Goal: Information Seeking & Learning: Learn about a topic

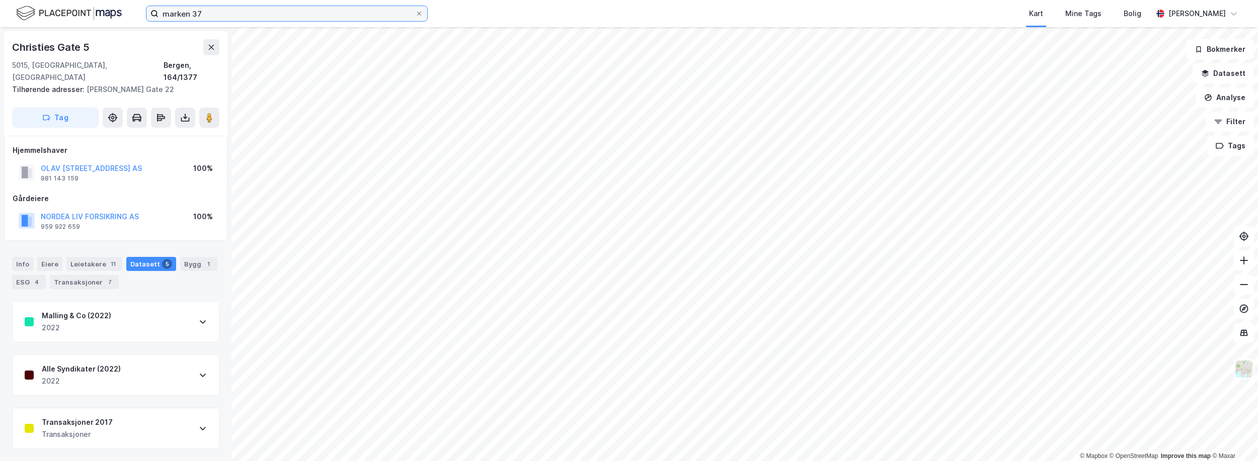
click at [309, 15] on input "marken 37" at bounding box center [286, 13] width 257 height 15
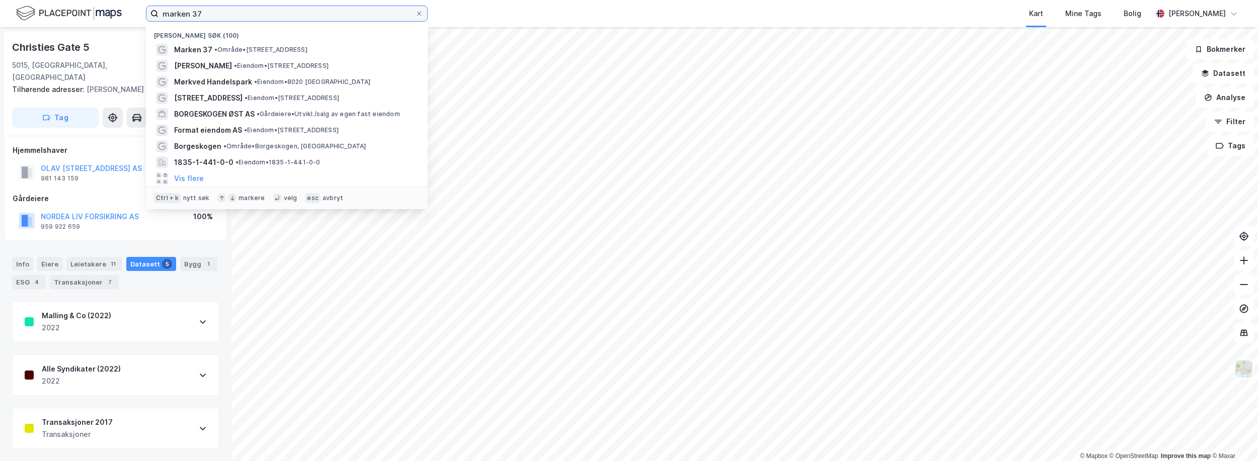
click at [309, 15] on input "marken 37" at bounding box center [286, 13] width 257 height 15
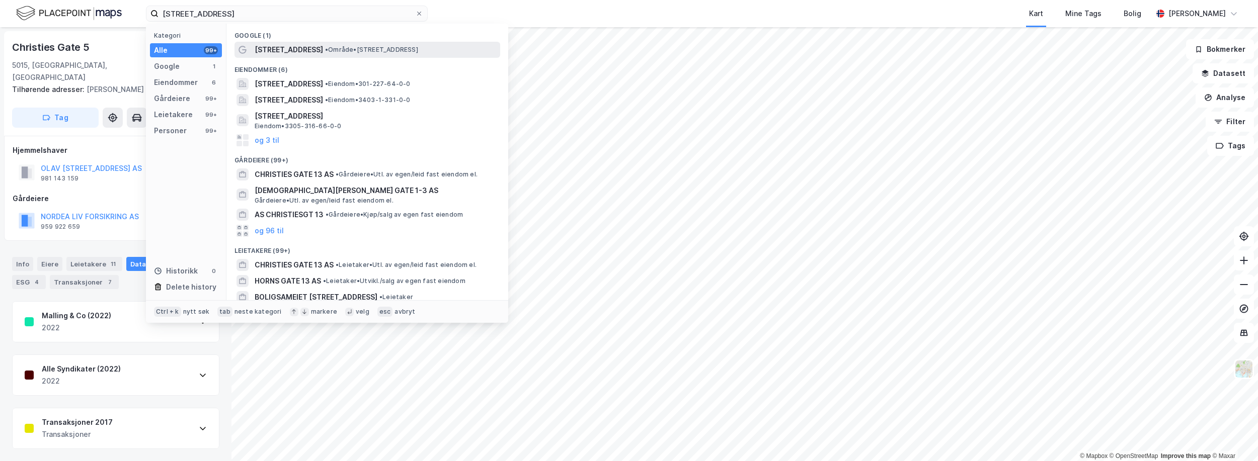
click at [312, 54] on div "[STREET_ADDRESS] • Område • [STREET_ADDRESS]" at bounding box center [377, 50] width 244 height 12
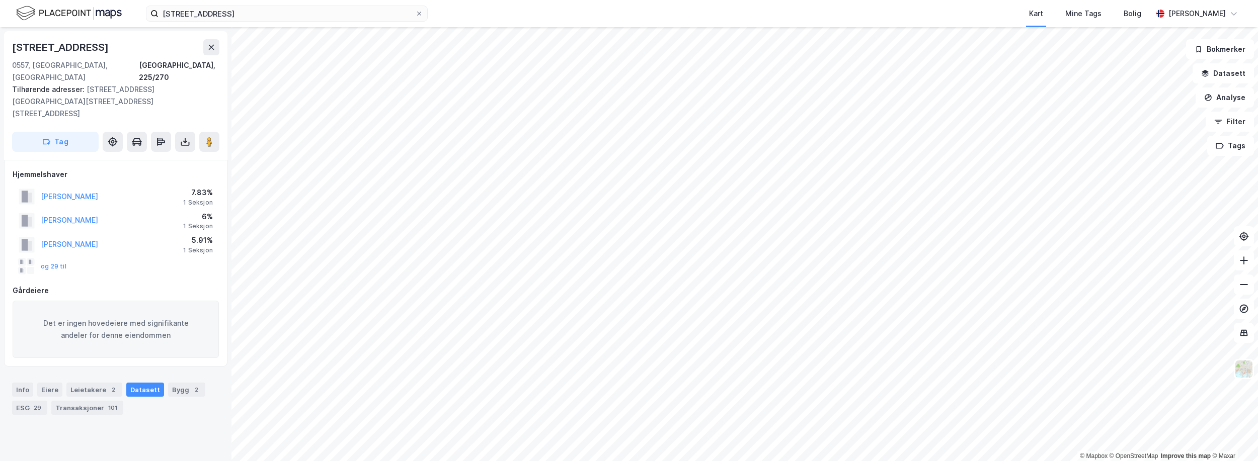
scroll to position [1, 0]
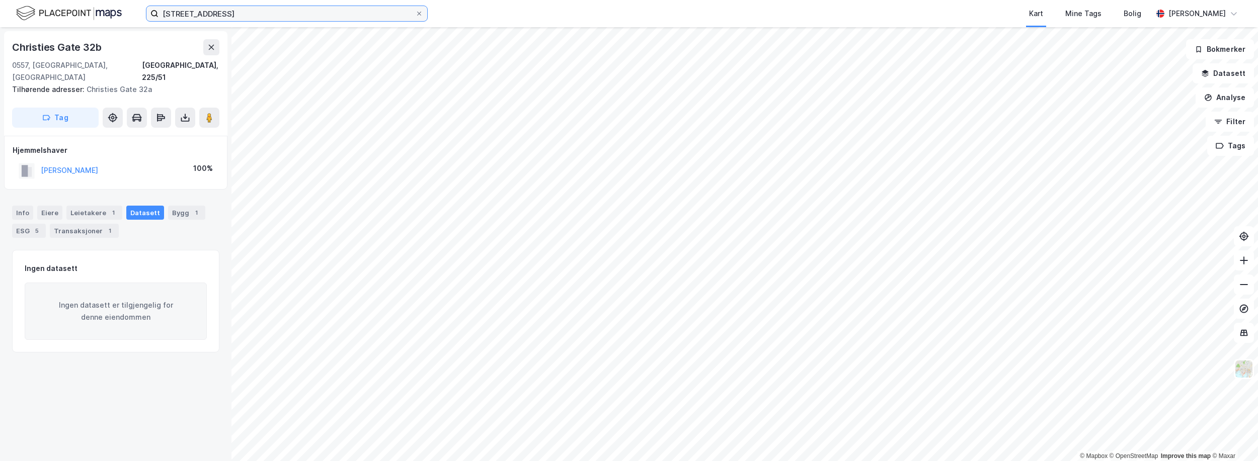
click at [272, 16] on input "christies gate 13" at bounding box center [286, 13] width 257 height 15
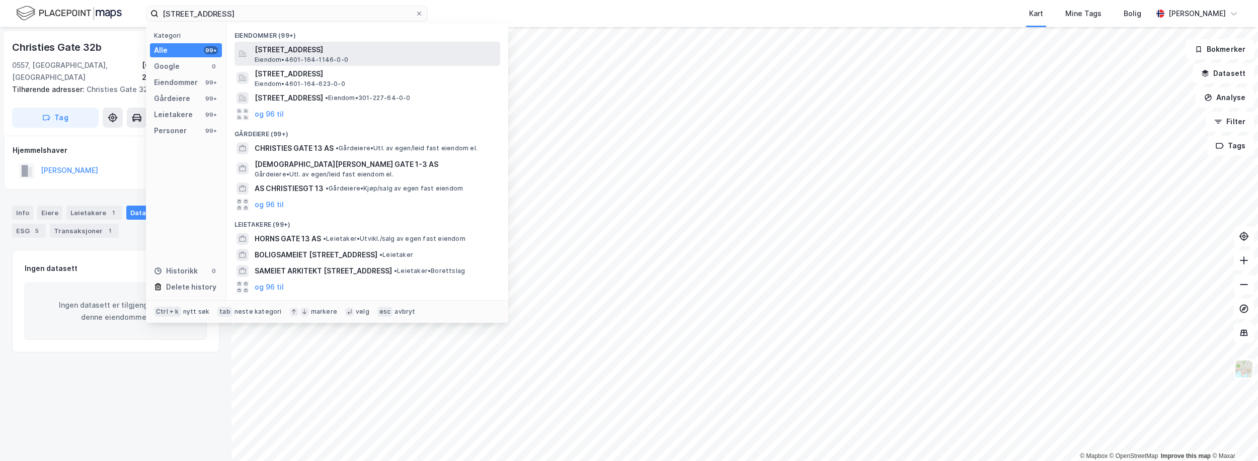
click at [319, 50] on span "[STREET_ADDRESS]" at bounding box center [376, 50] width 242 height 12
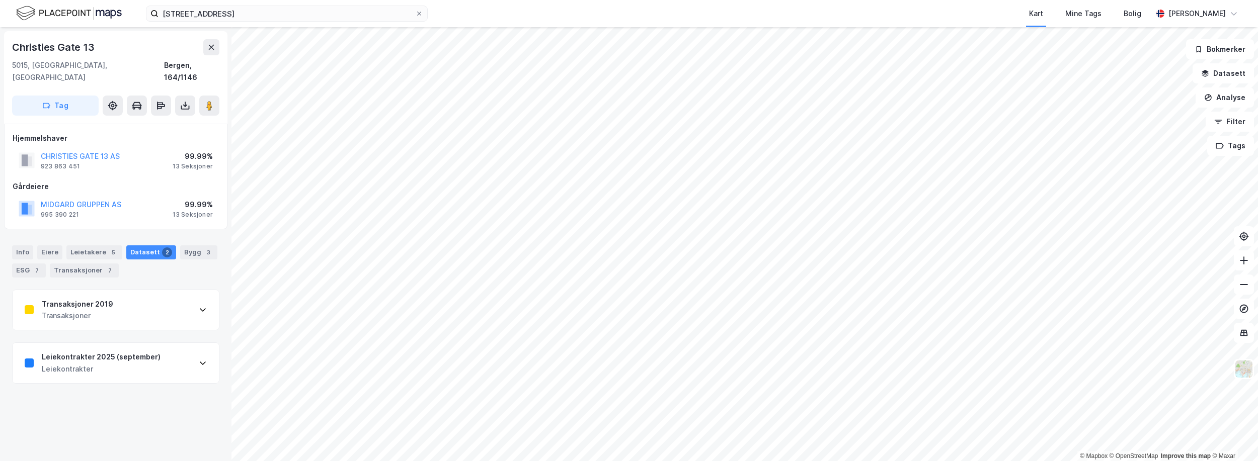
click at [127, 296] on div "Transaksjoner 2019 Transaksjoner" at bounding box center [116, 310] width 206 height 40
click at [128, 351] on div "Leiekontrakter 2025 (september)" at bounding box center [101, 357] width 119 height 12
click at [145, 351] on div "Leiekontrakter 2025 (september)" at bounding box center [101, 357] width 119 height 12
click at [168, 291] on div "Transaksjoner 2019 Transaksjoner" at bounding box center [116, 310] width 206 height 40
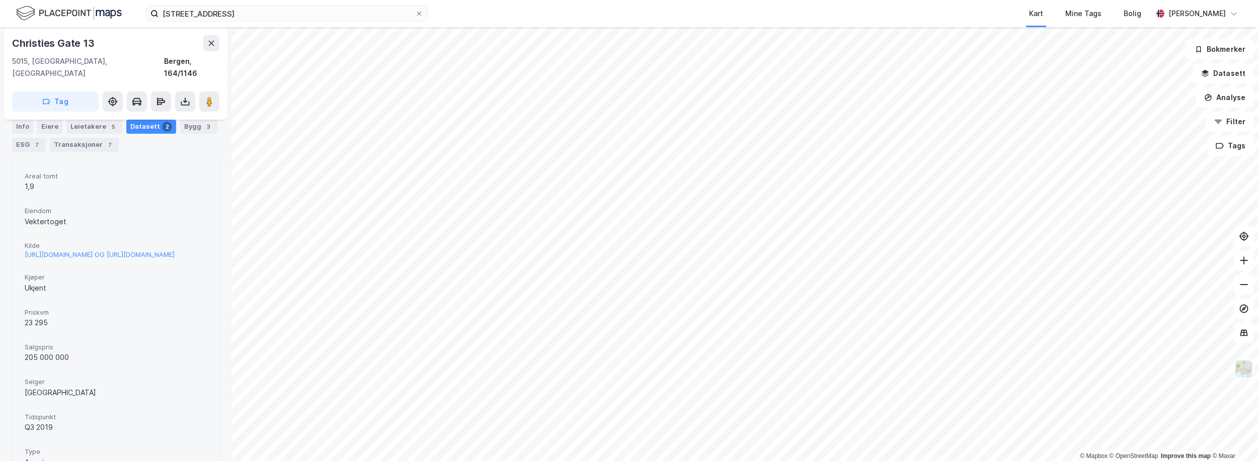
scroll to position [10, 0]
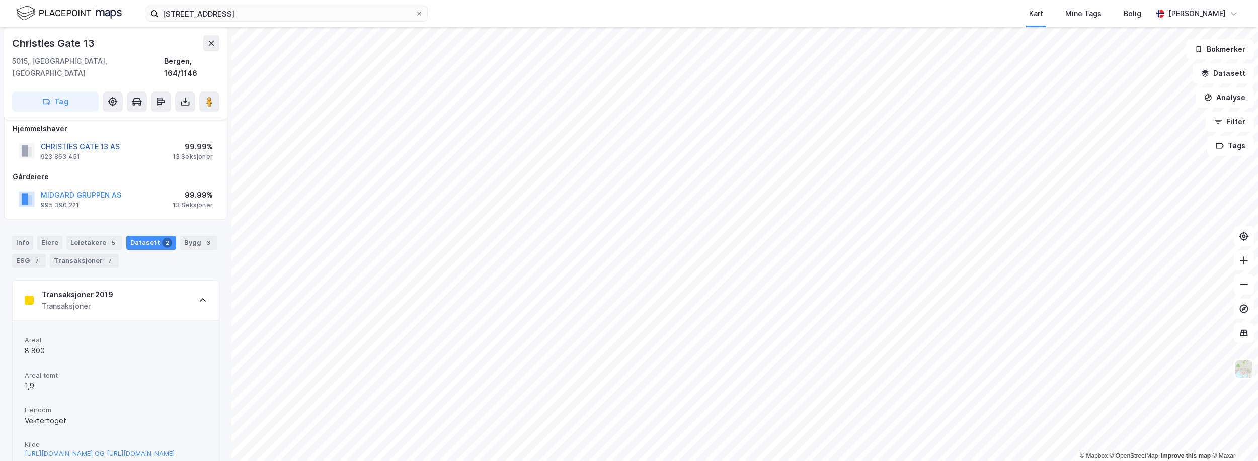
click at [0, 0] on button "CHRISTIES GATE 13 AS" at bounding box center [0, 0] width 0 height 0
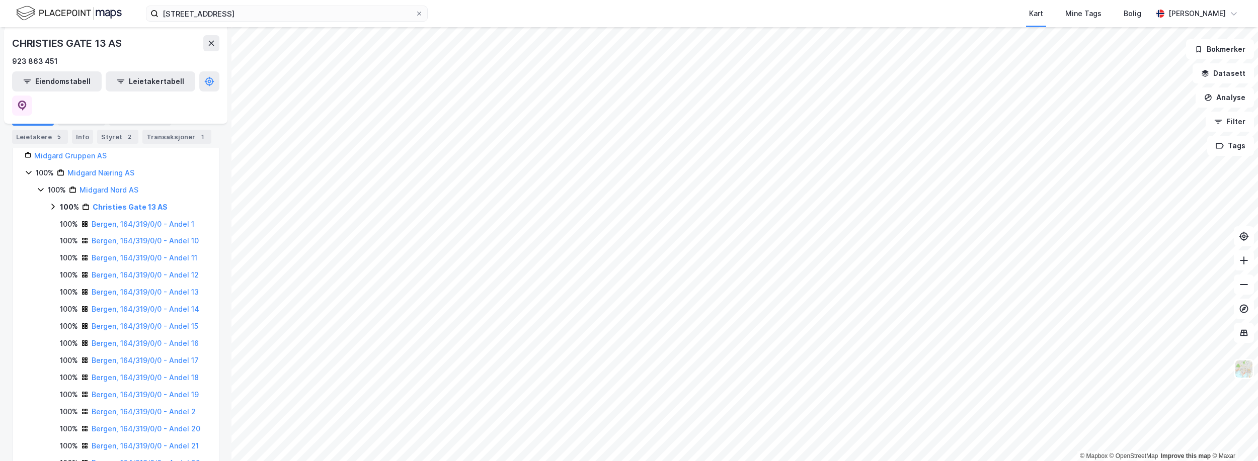
scroll to position [50, 0]
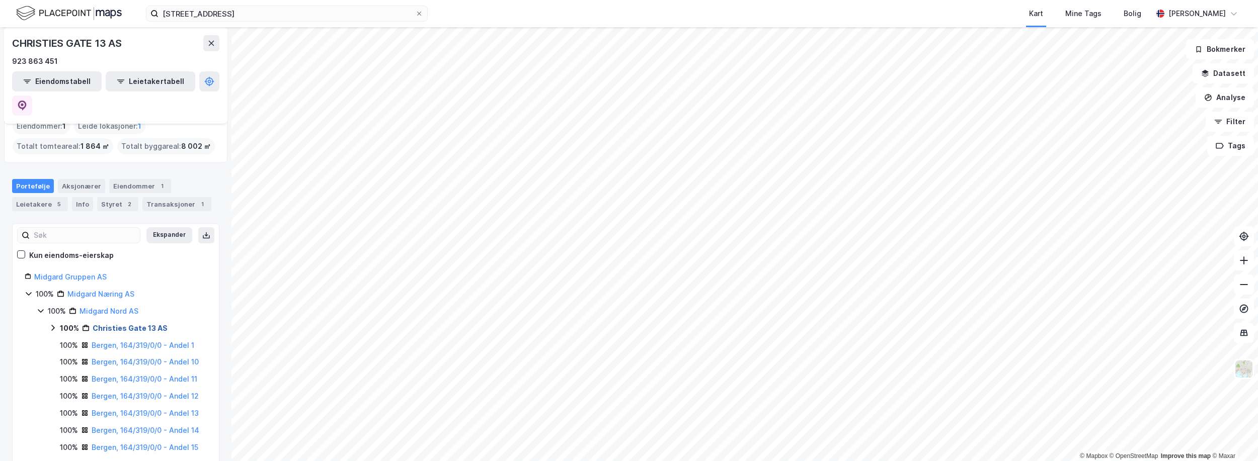
click at [127, 324] on link "Christies Gate 13 AS" at bounding box center [130, 328] width 75 height 9
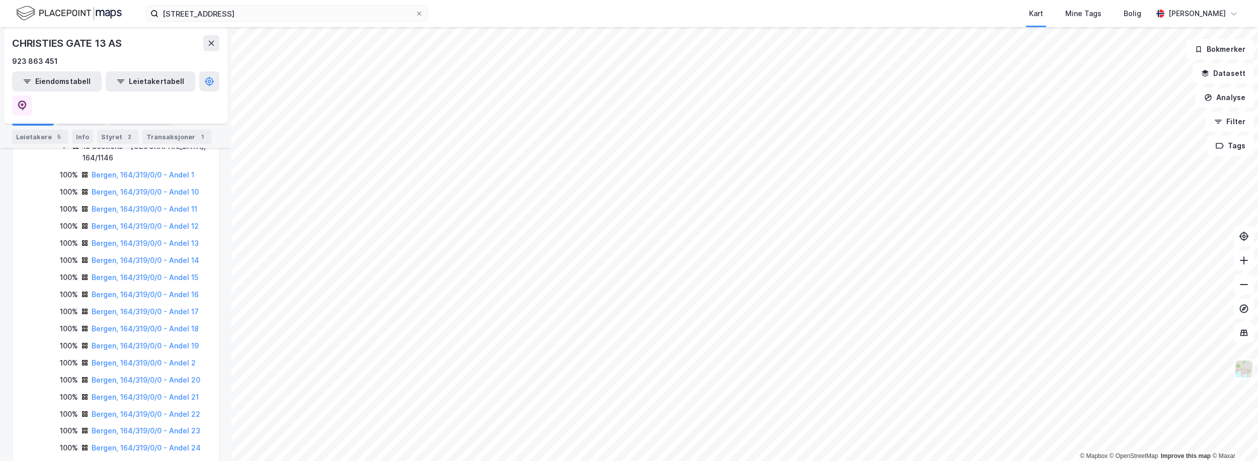
scroll to position [252, 0]
click at [186, 374] on link "Bergen, 164/319/0/0 - Andel 20" at bounding box center [146, 378] width 109 height 9
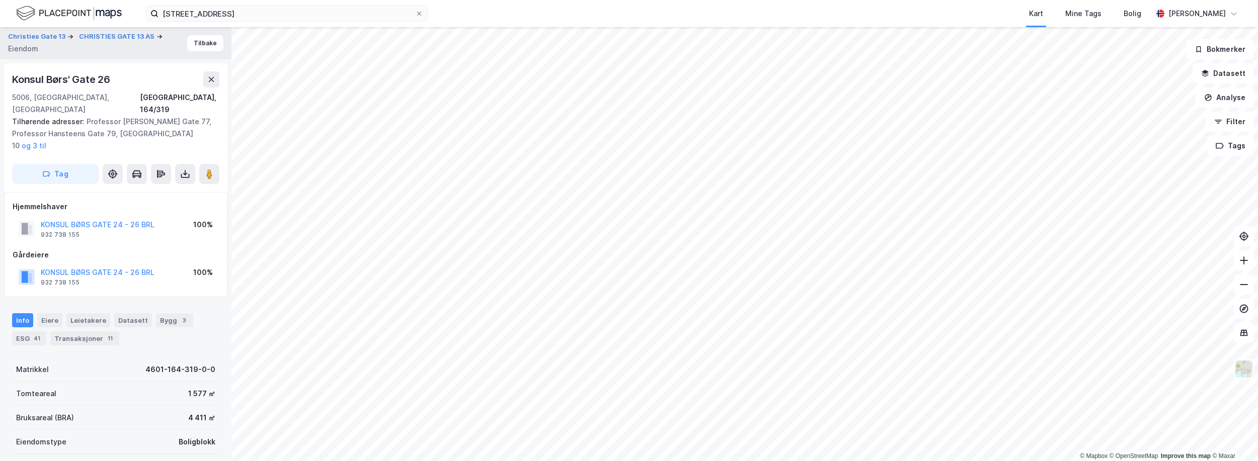
scroll to position [10, 0]
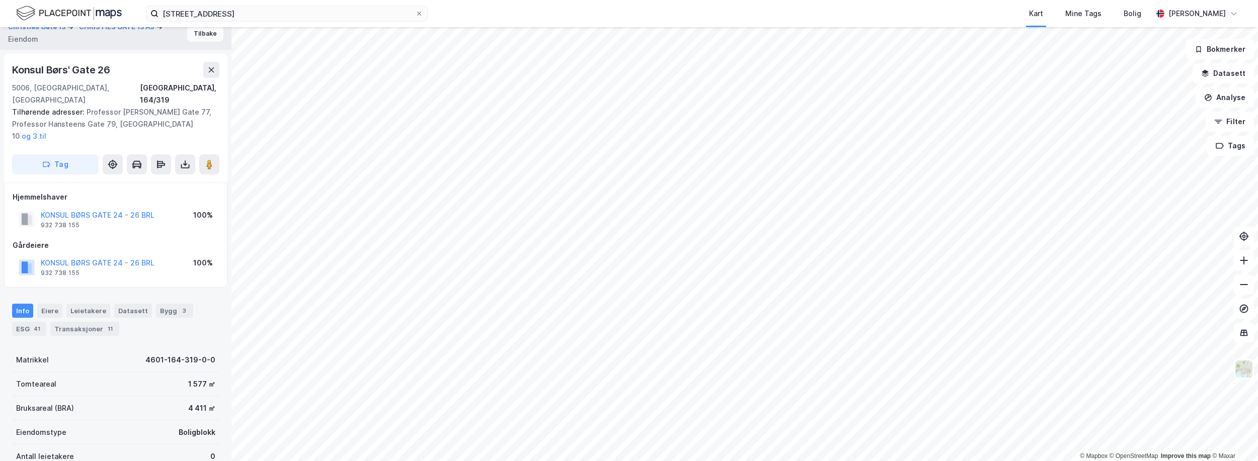
click at [194, 40] on button "Tilbake" at bounding box center [205, 34] width 36 height 16
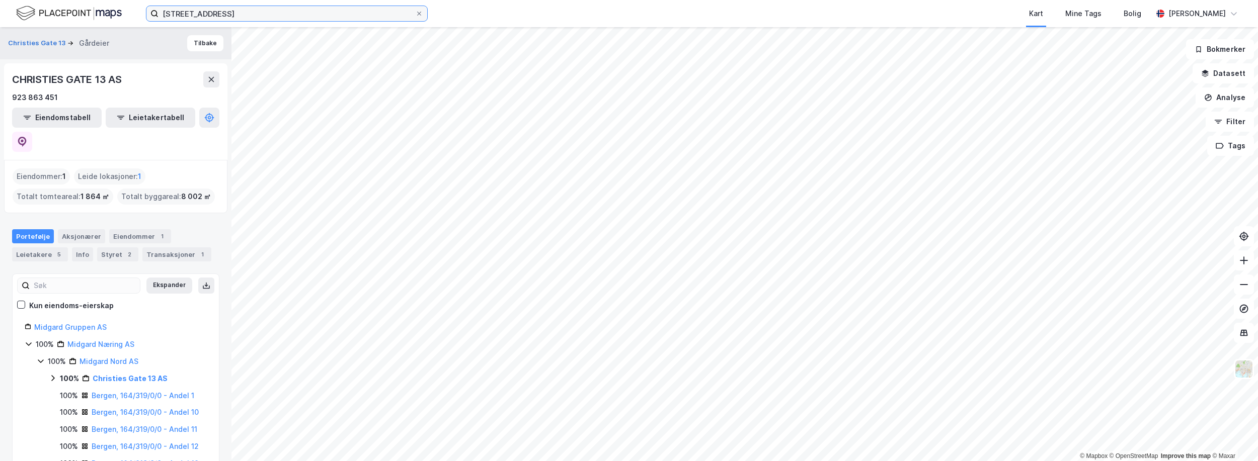
drag, startPoint x: 106, startPoint y: 10, endPoint x: -105, endPoint y: 7, distance: 211.3
click at [0, 7] on html "christies gate 13 bergen Kart Mine Tags Bolig Even Nilsen © Mapbox © OpenStreet…" at bounding box center [629, 230] width 1258 height 461
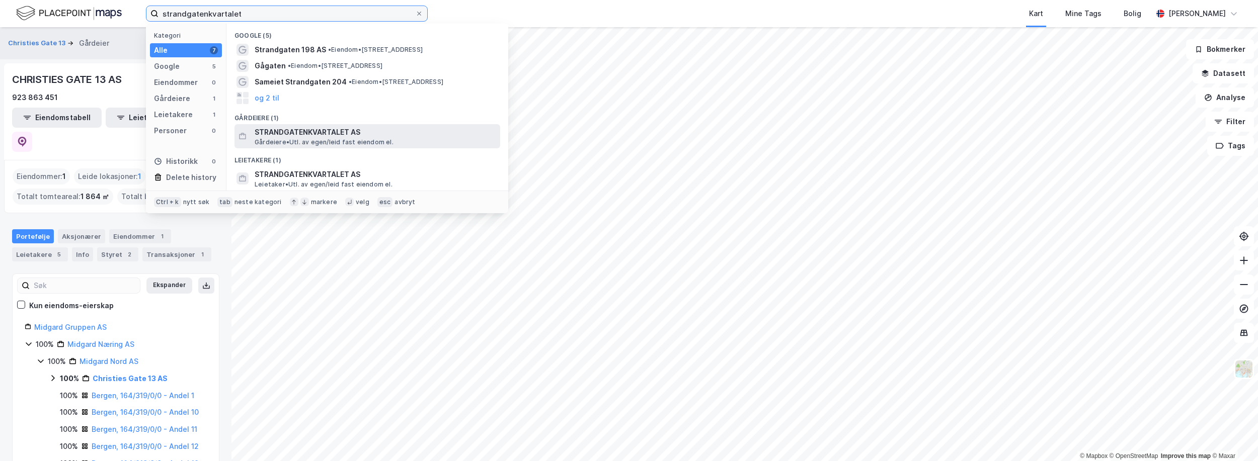
type input "strandgatenkvartalet"
click at [311, 135] on span "STRANDGATENKVARTALET AS" at bounding box center [376, 132] width 242 height 12
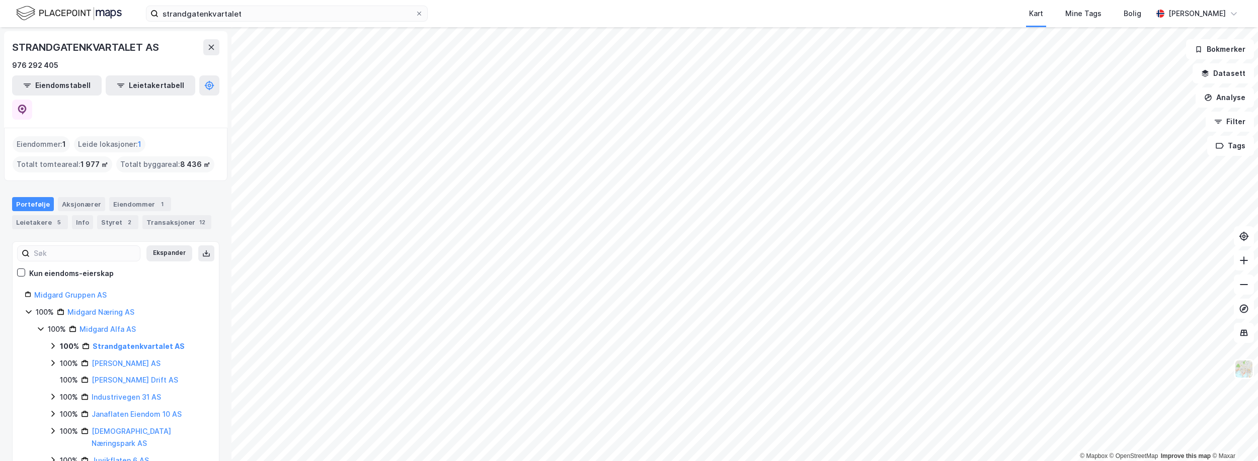
click at [53, 342] on icon at bounding box center [53, 346] width 8 height 8
click at [119, 197] on div "Eiendommer 1" at bounding box center [140, 204] width 62 height 14
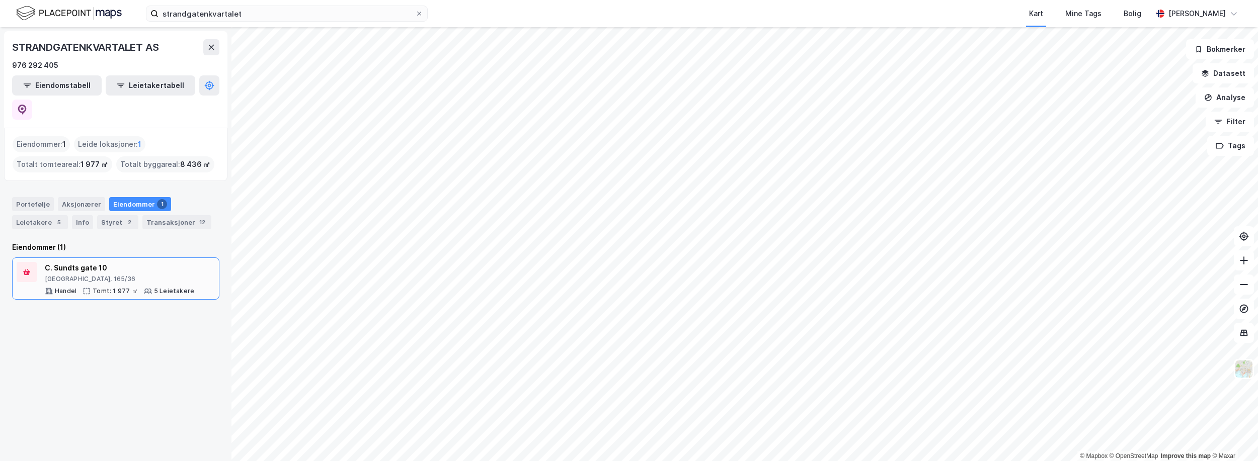
click at [76, 262] on div "C. Sundts gate 10" at bounding box center [119, 268] width 149 height 12
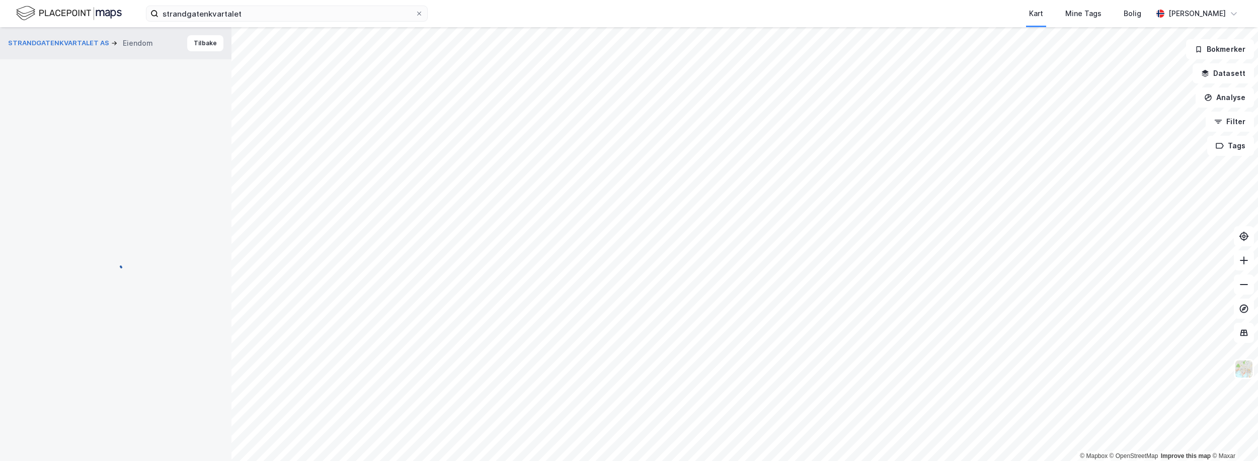
scroll to position [10, 0]
click at [681, 0] on html "Kart Mine Tags Bolig [PERSON_NAME] © Mapbox © OpenStreetMap Improve this map © …" at bounding box center [629, 230] width 1258 height 461
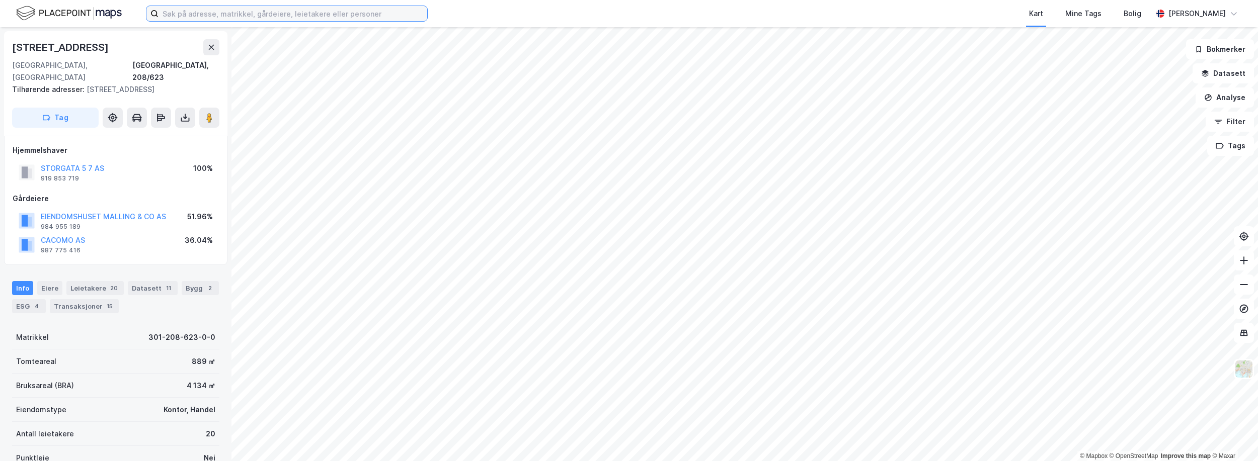
click at [203, 18] on input at bounding box center [292, 13] width 269 height 15
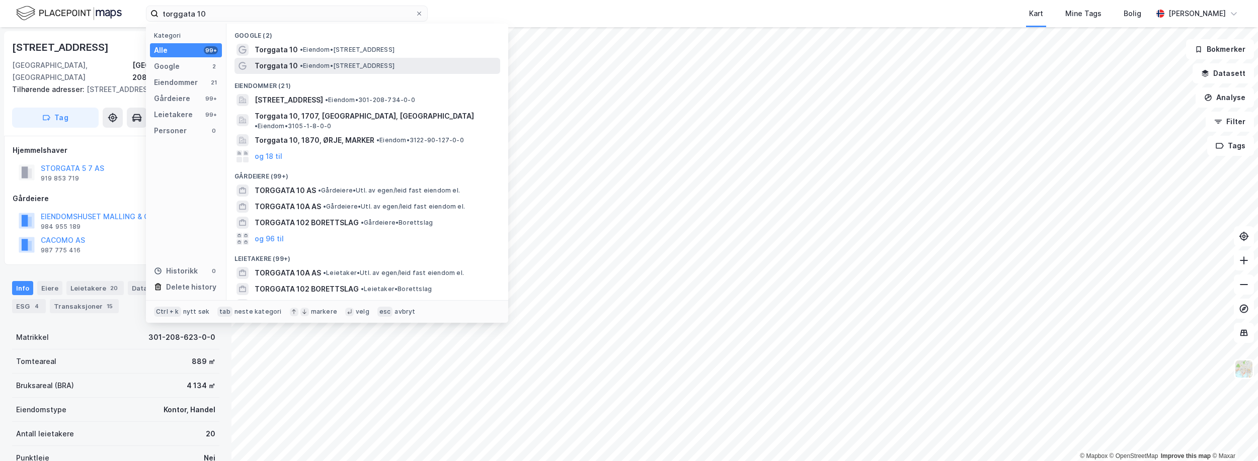
click at [286, 67] on span "Torggata 10" at bounding box center [276, 66] width 43 height 12
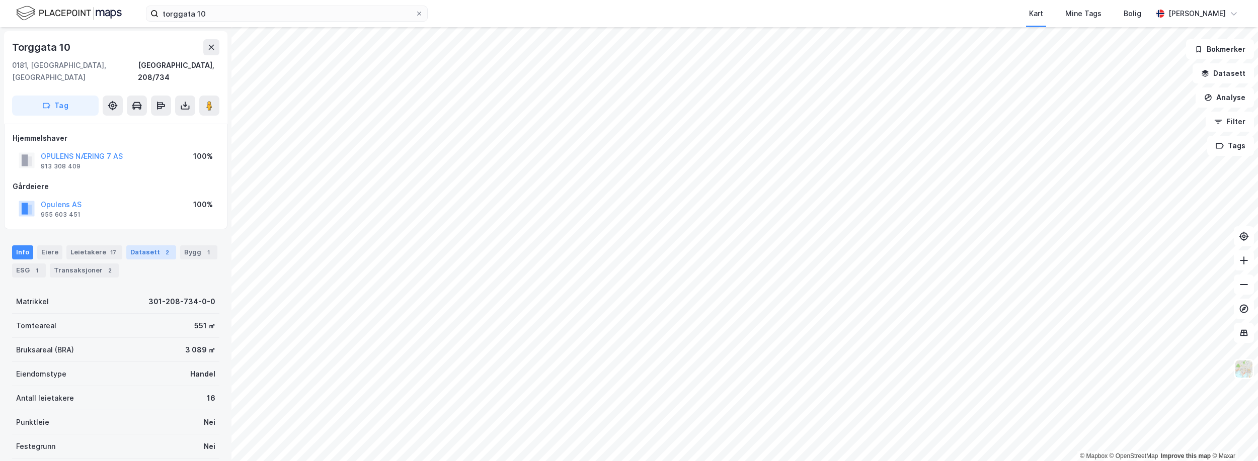
click at [135, 246] on div "Datasett 2" at bounding box center [151, 253] width 50 height 14
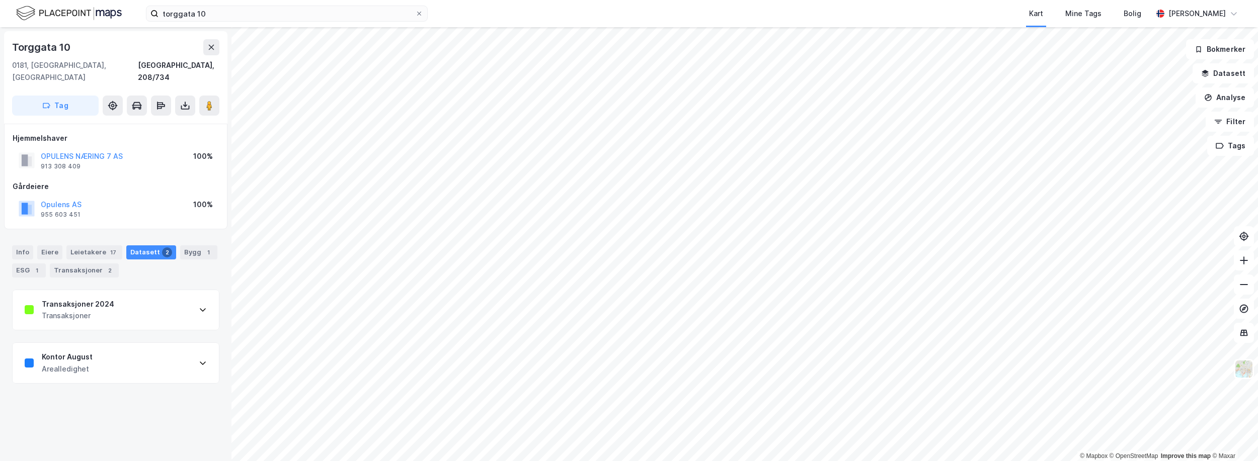
click at [125, 294] on div "Transaksjoner 2024 Transaksjoner" at bounding box center [116, 310] width 206 height 40
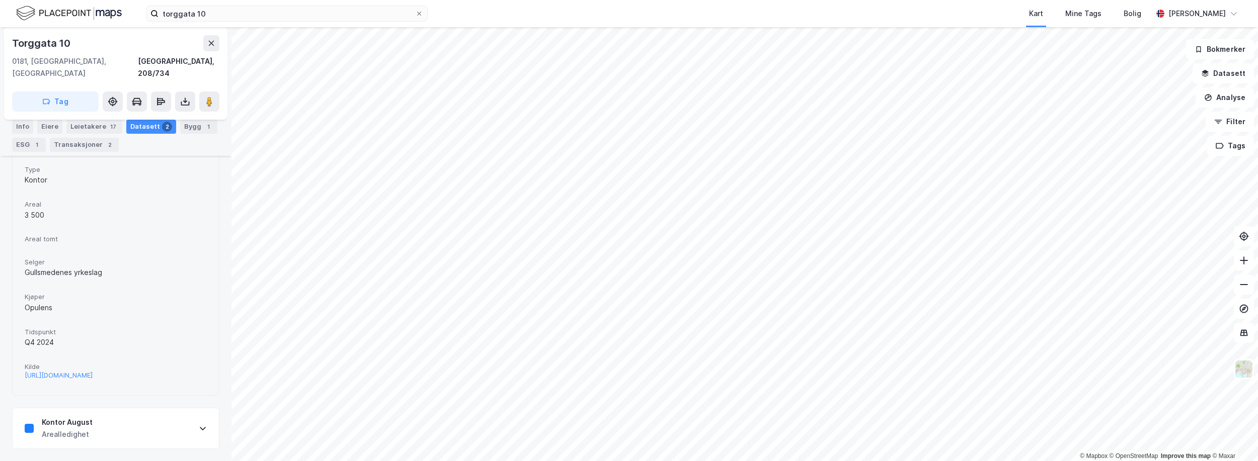
scroll to position [221, 0]
click at [119, 423] on div "Kontor August Arealledighet" at bounding box center [116, 429] width 206 height 40
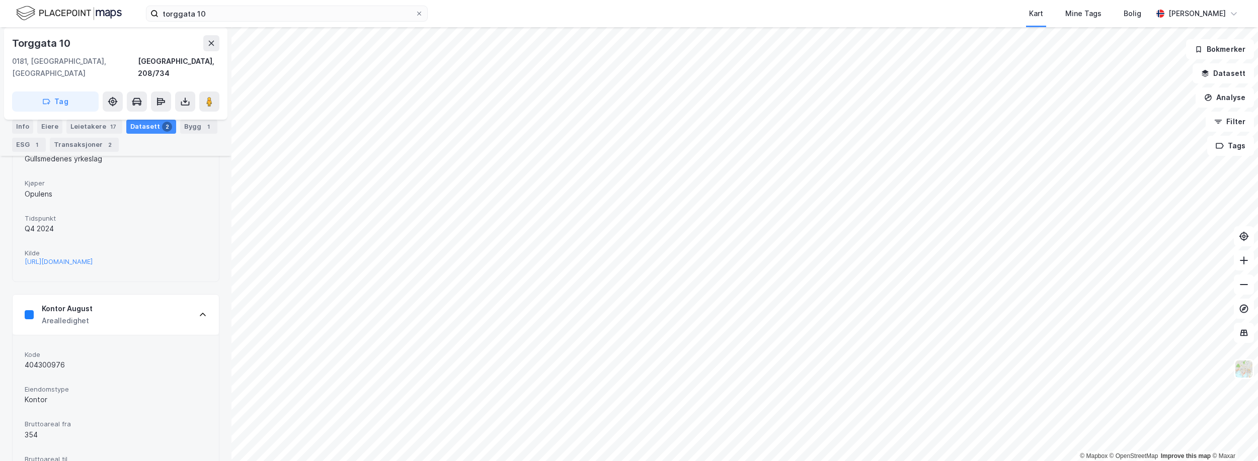
scroll to position [417, 0]
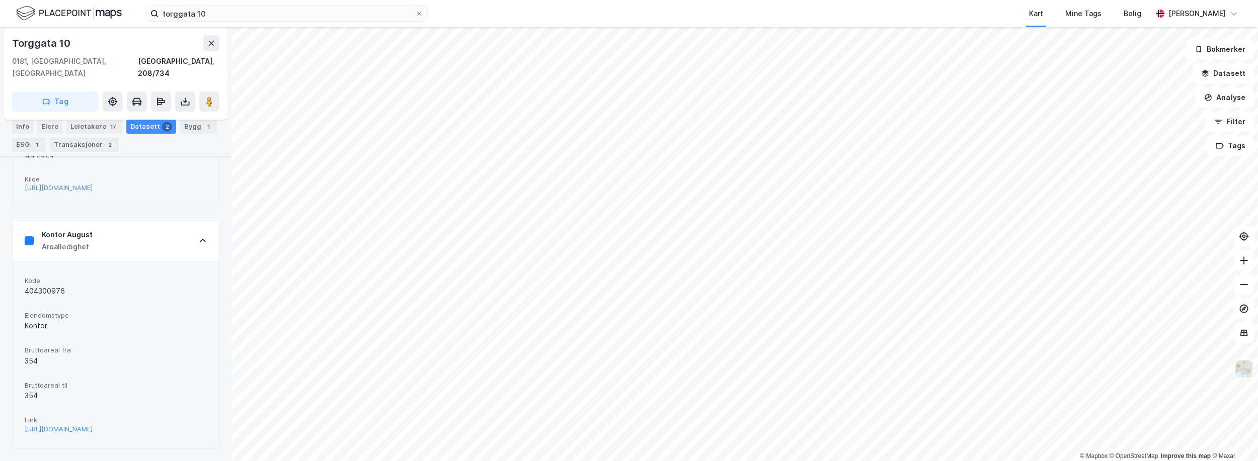
click at [115, 243] on div "Kontor August Arealledighet" at bounding box center [116, 241] width 206 height 40
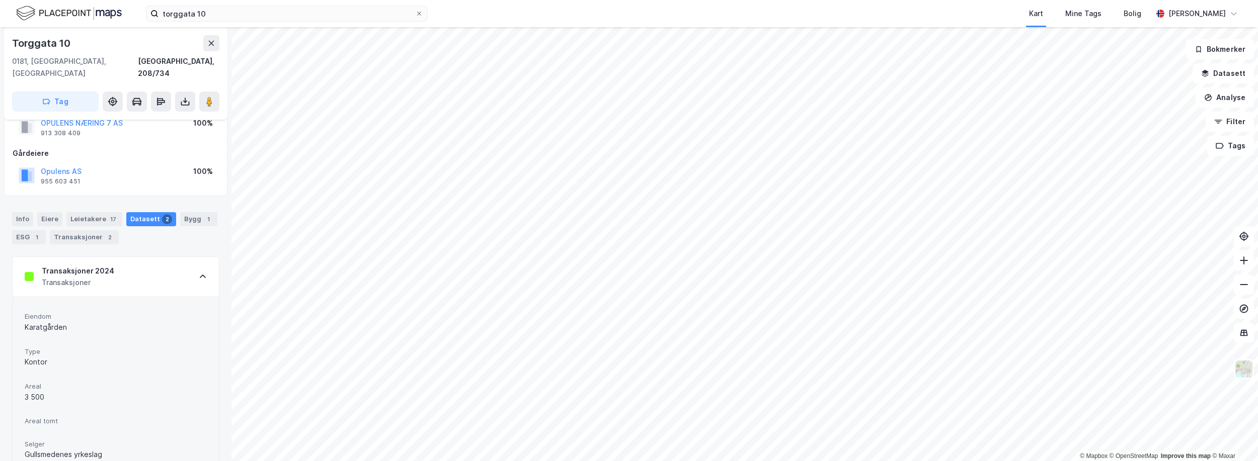
scroll to position [20, 0]
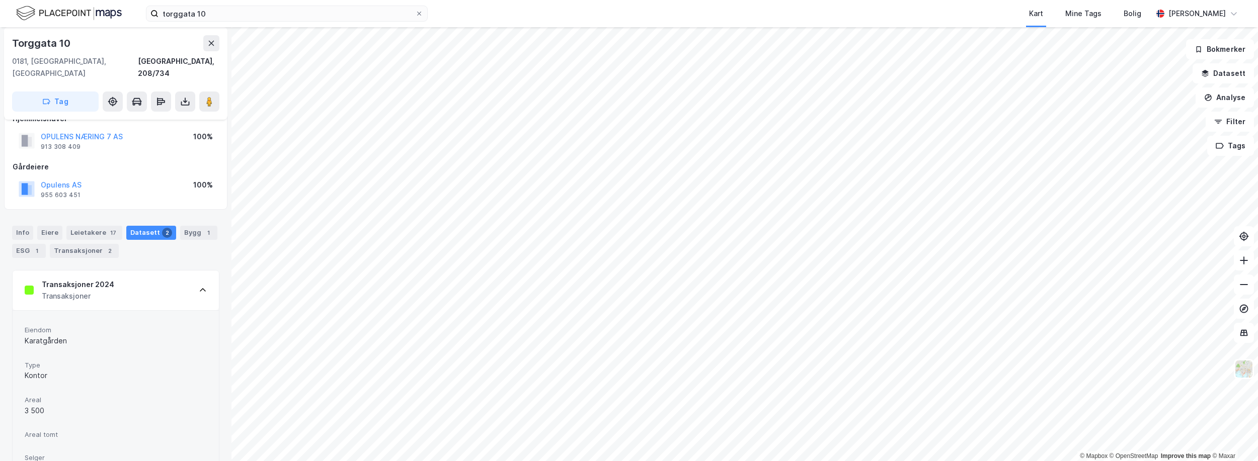
click at [79, 290] on div "Transaksjoner" at bounding box center [78, 296] width 72 height 12
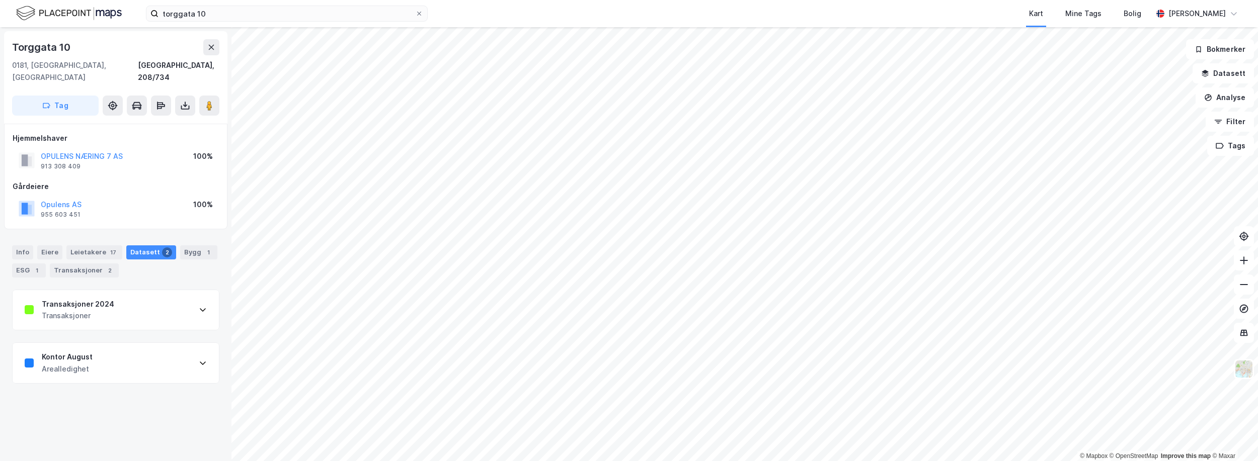
scroll to position [0, 0]
click at [79, 290] on div "Transaksjoner 2024 Transaksjoner" at bounding box center [116, 310] width 206 height 40
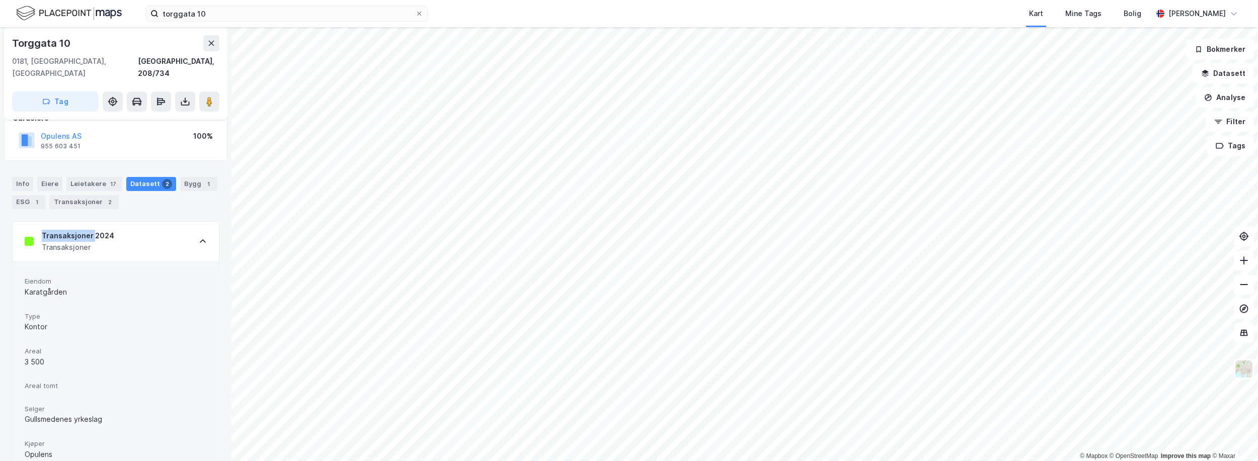
scroll to position [201, 0]
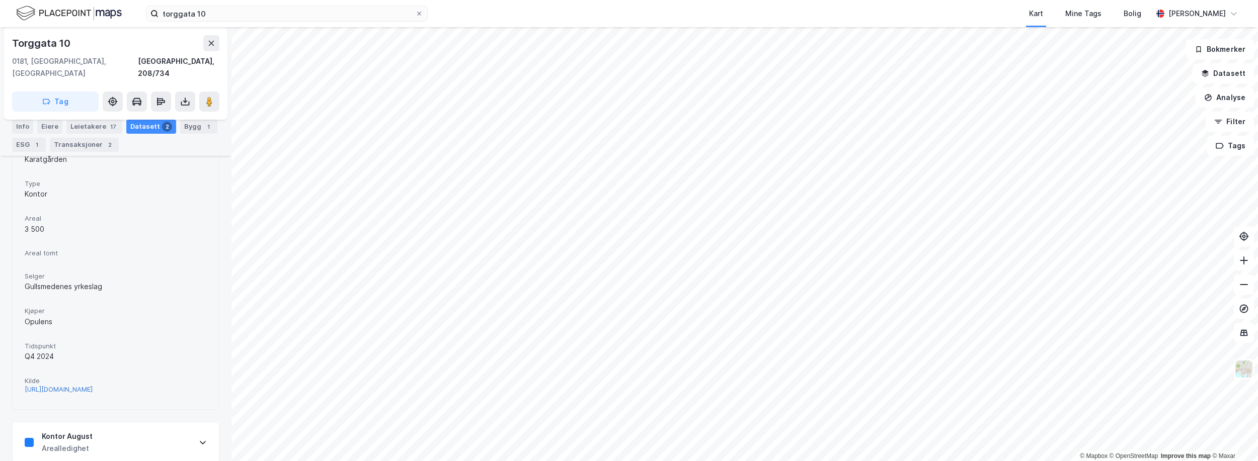
click at [82, 387] on div "[URL][DOMAIN_NAME]" at bounding box center [59, 389] width 68 height 9
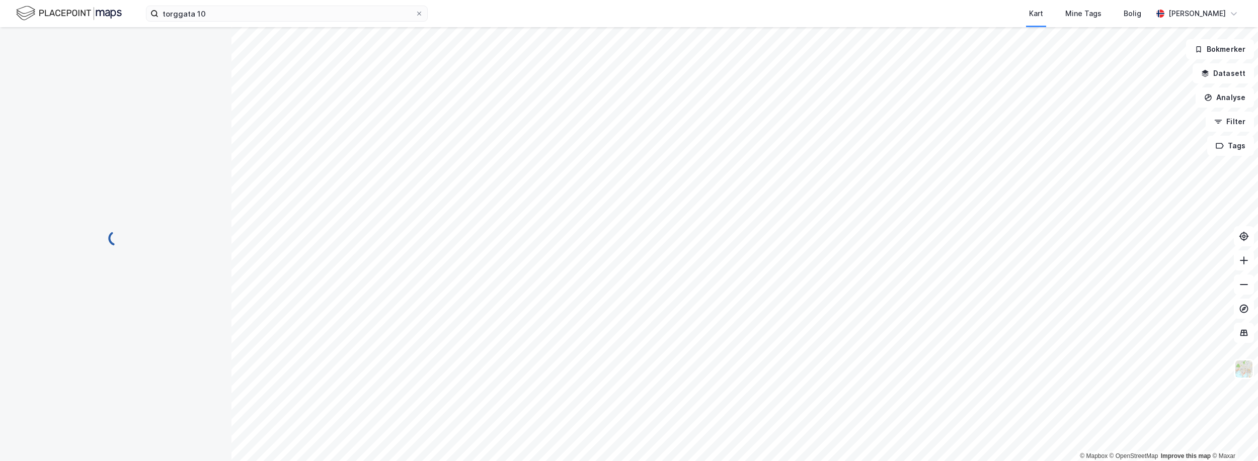
scroll to position [0, 0]
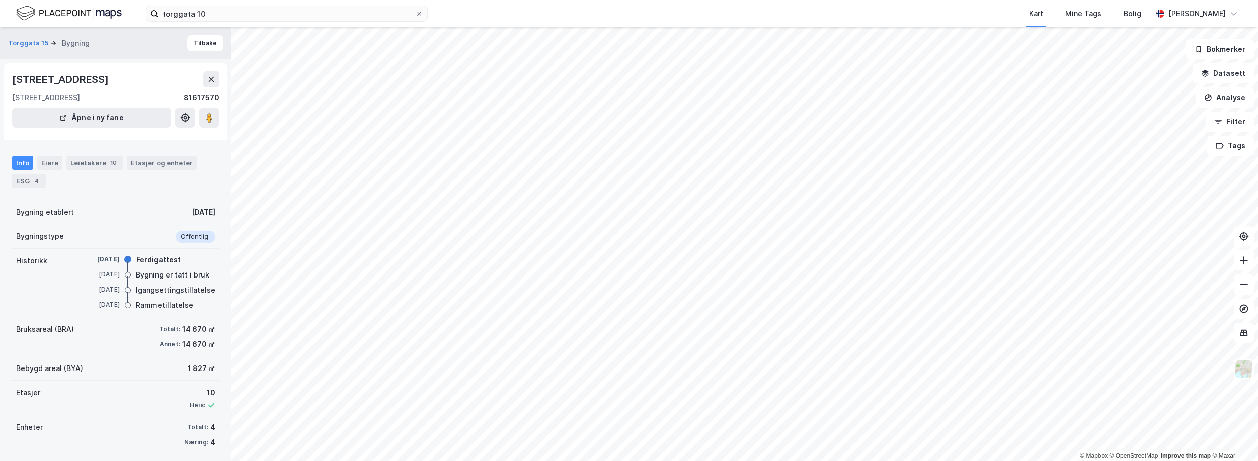
scroll to position [6, 0]
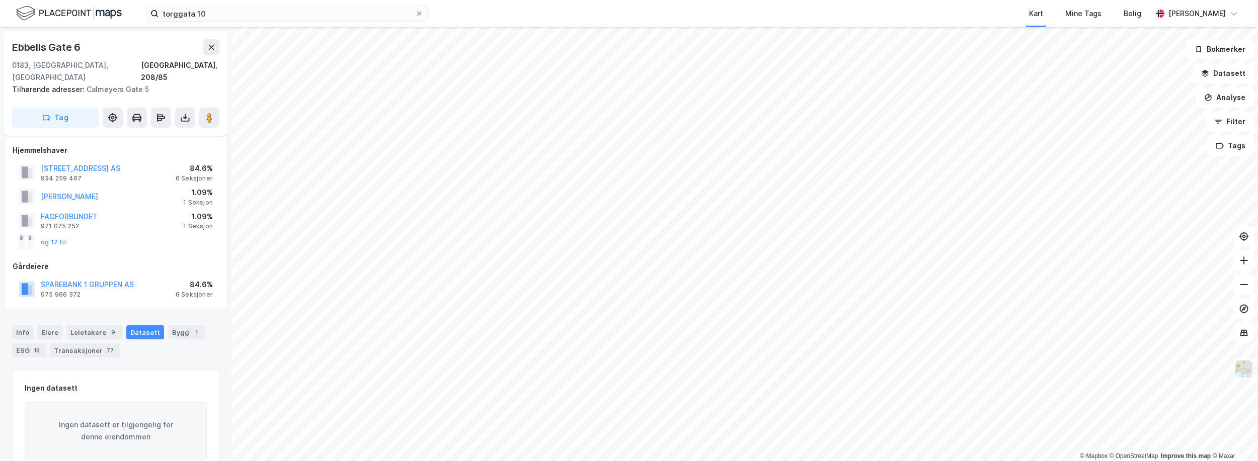
scroll to position [6, 0]
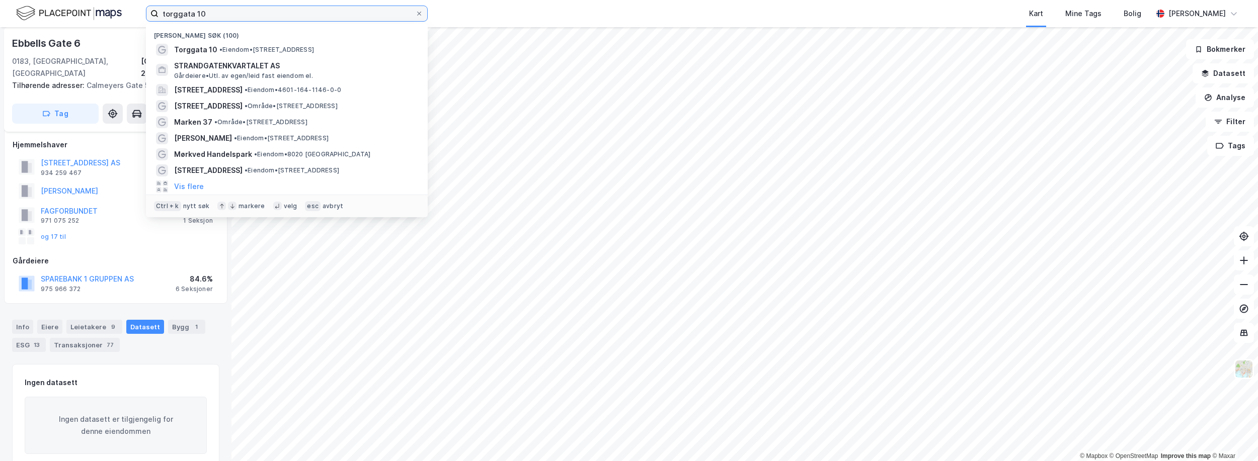
click at [269, 18] on input "torggata 10" at bounding box center [286, 13] width 257 height 15
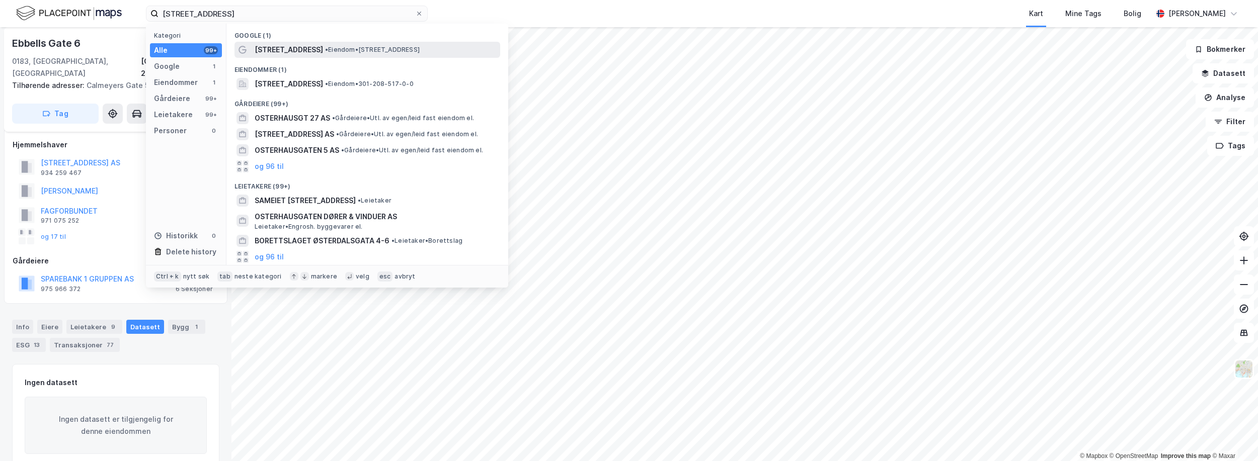
click at [287, 44] on span "[STREET_ADDRESS]" at bounding box center [289, 50] width 68 height 12
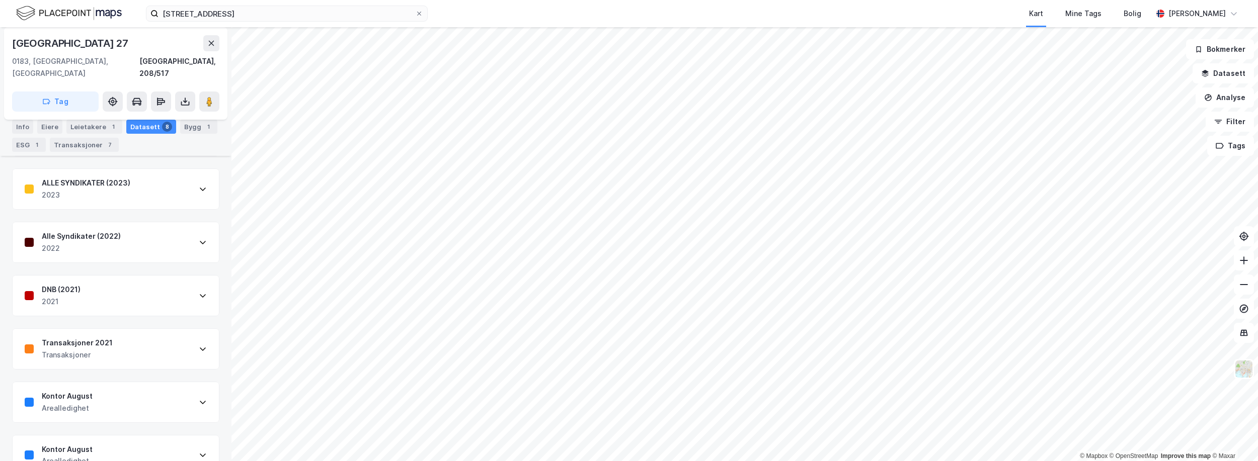
click at [119, 345] on div "Transaksjoner 2021 Transaksjoner" at bounding box center [116, 349] width 206 height 40
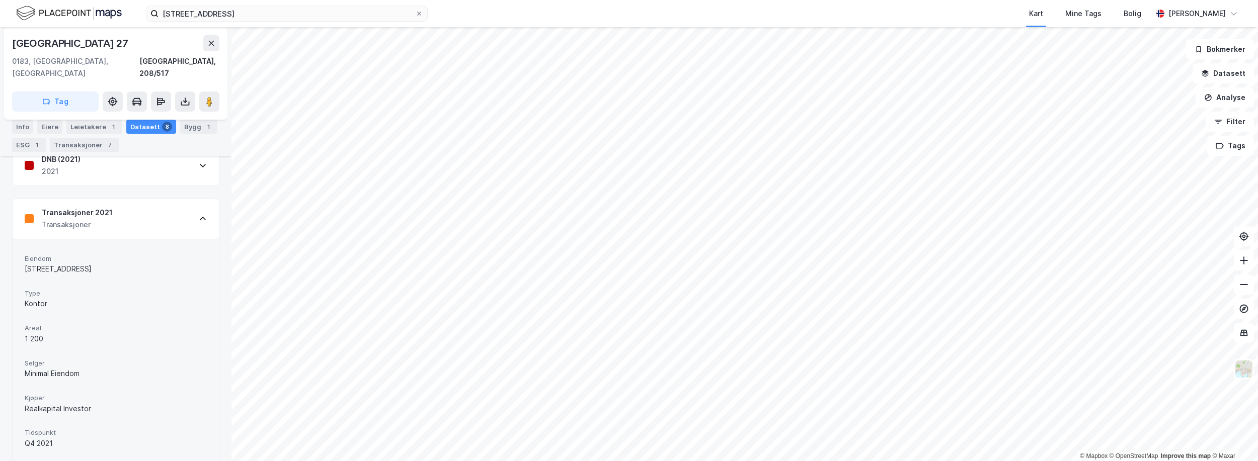
scroll to position [332, 0]
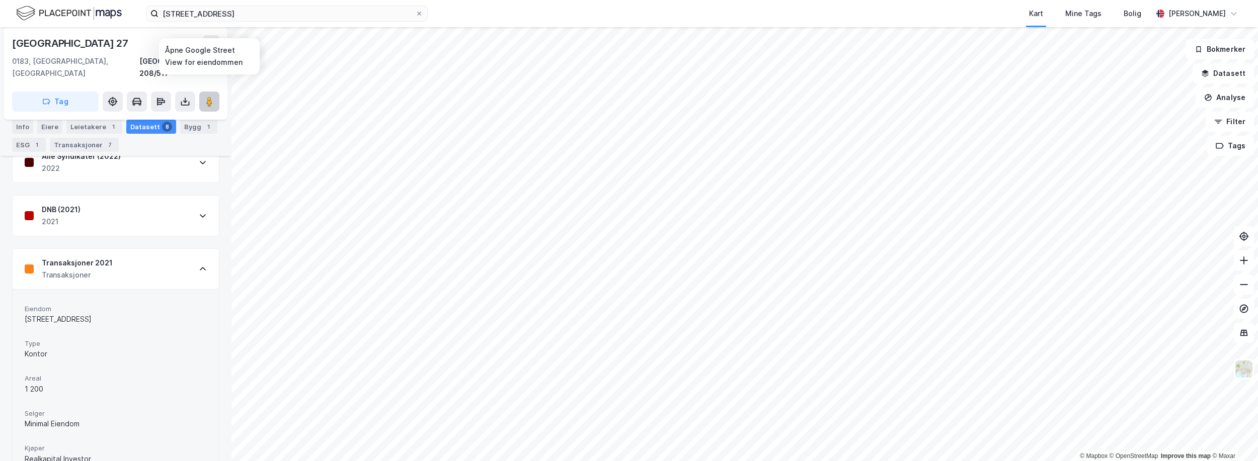
click at [211, 97] on image at bounding box center [209, 102] width 6 height 10
click at [208, 97] on image at bounding box center [209, 102] width 6 height 10
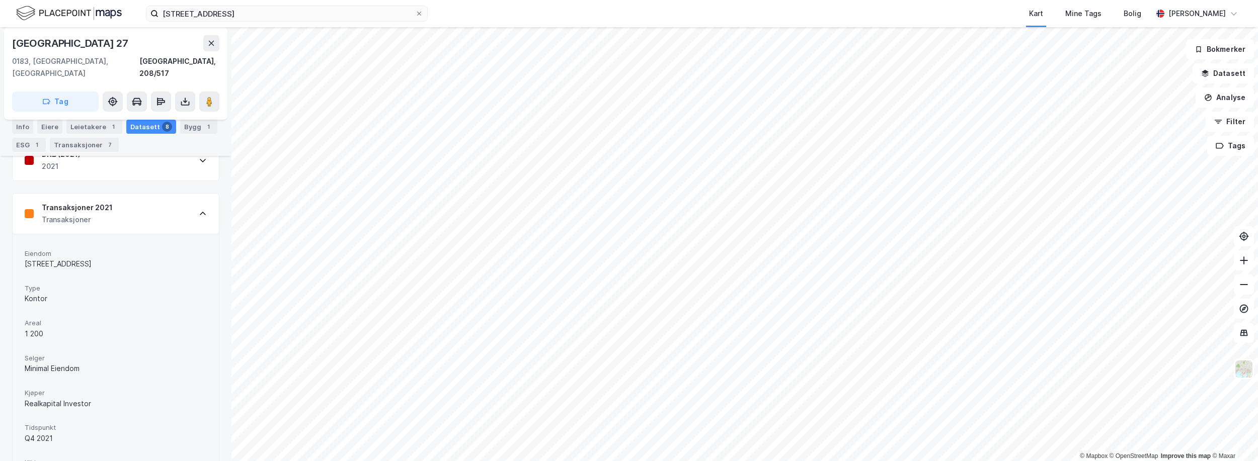
scroll to position [382, 0]
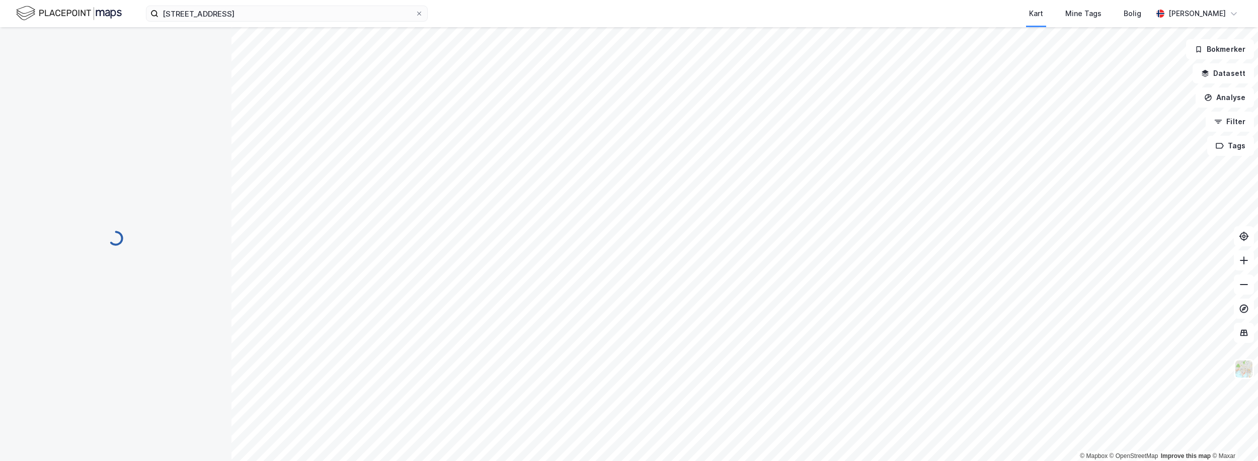
scroll to position [266, 0]
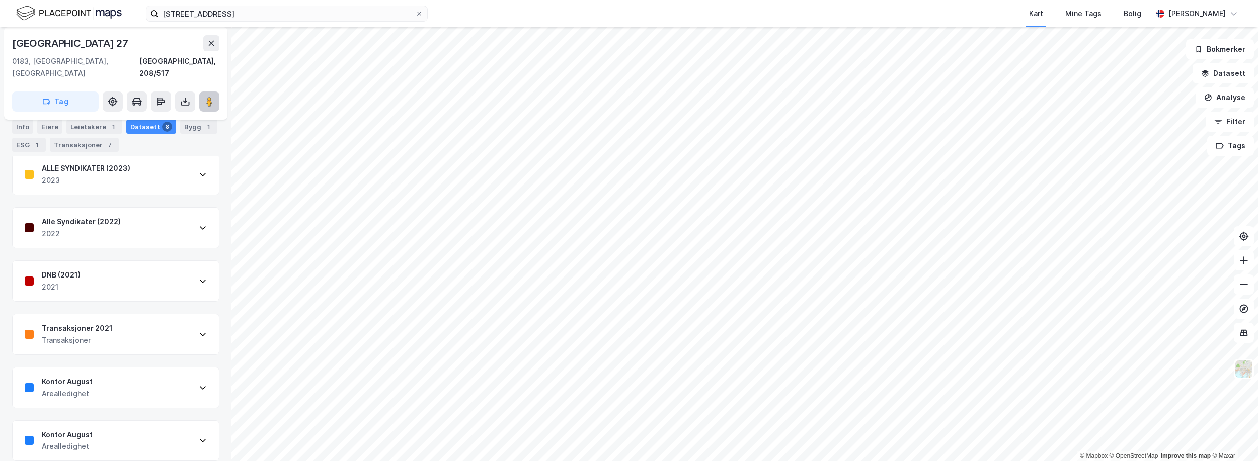
click at [205, 97] on icon at bounding box center [209, 102] width 10 height 10
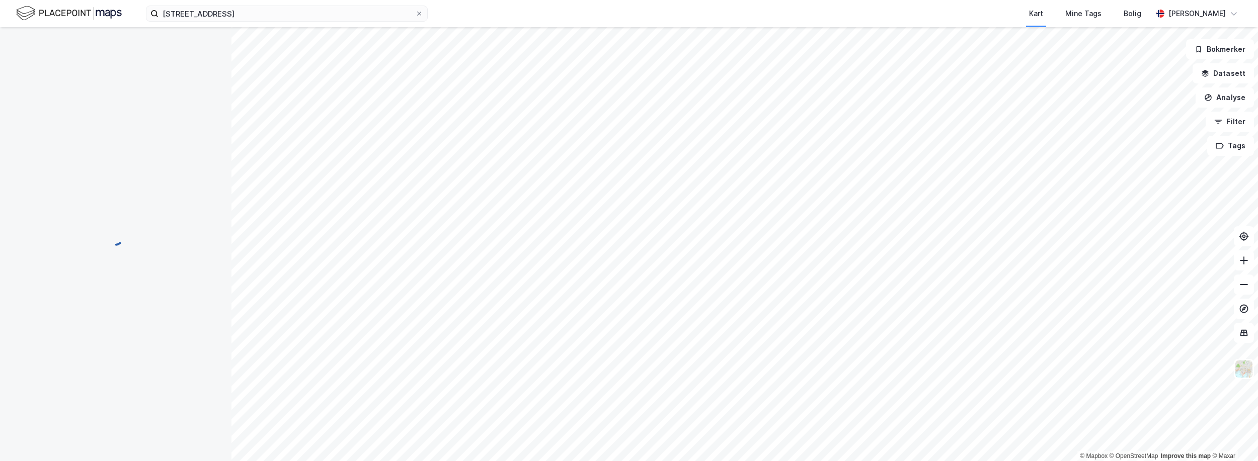
scroll to position [6, 0]
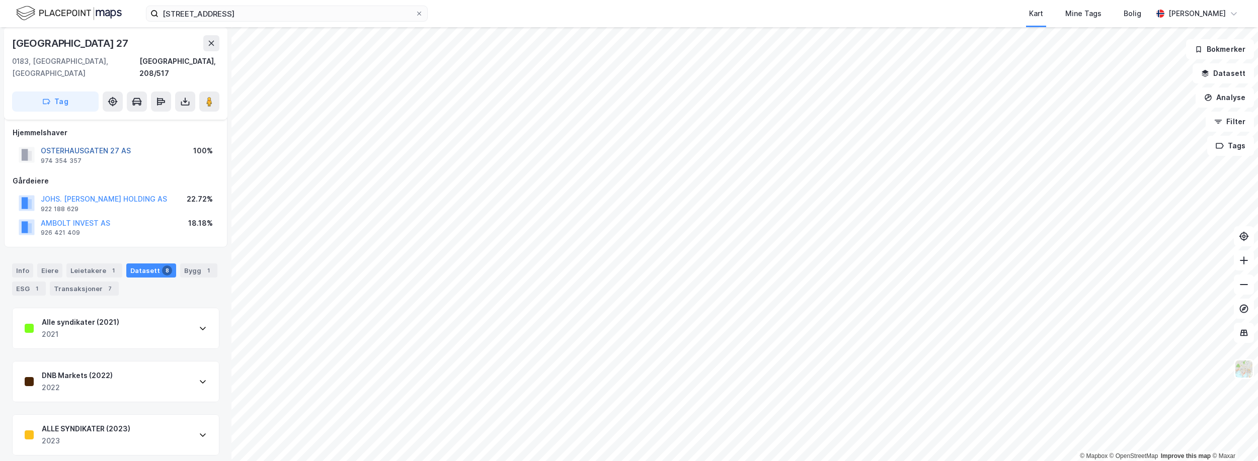
click at [0, 0] on button "OSTERHAUSGATEN 27 AS" at bounding box center [0, 0] width 0 height 0
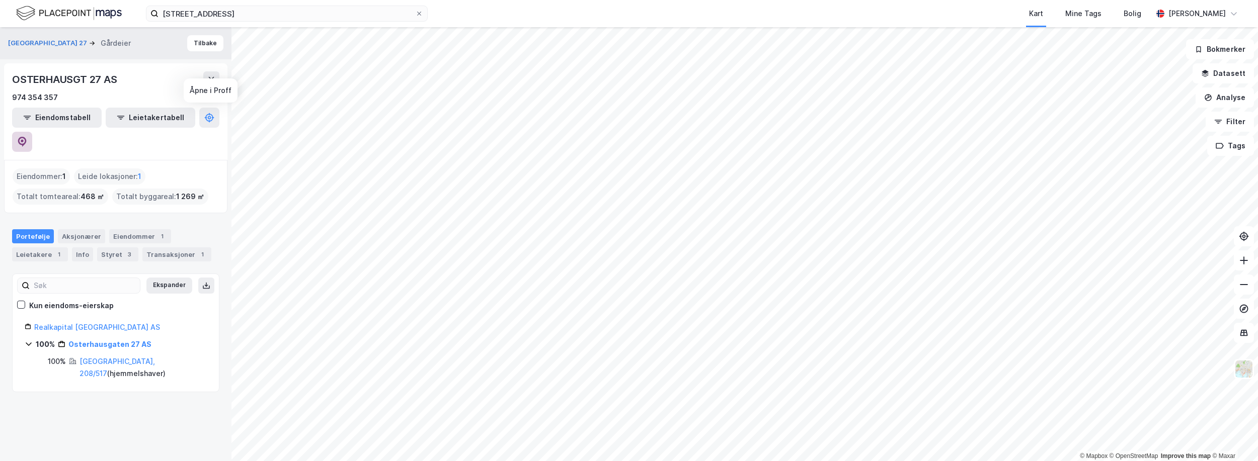
click at [24, 139] on icon at bounding box center [22, 140] width 3 height 3
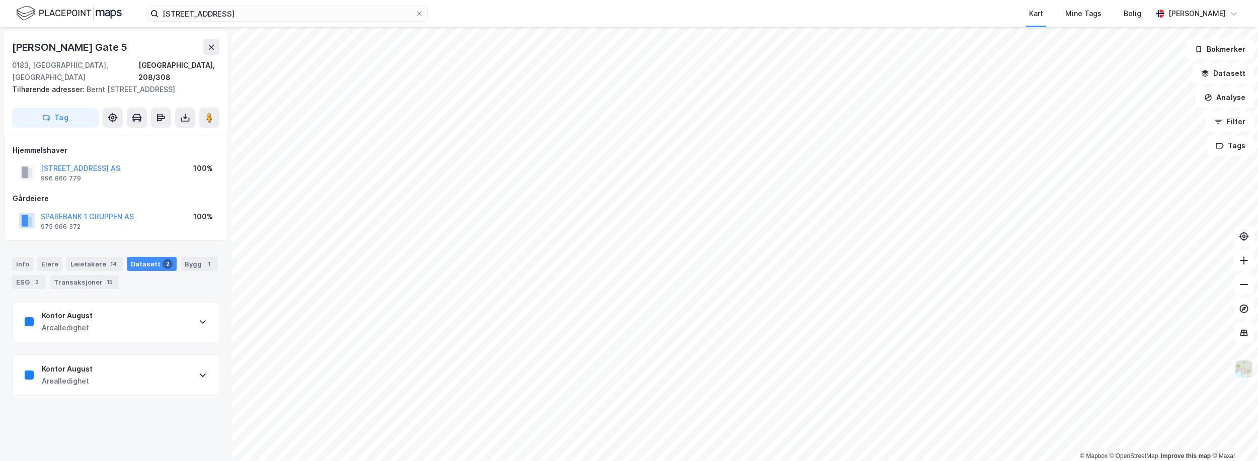
click at [127, 326] on div "Kontor August Arealledighet" at bounding box center [116, 322] width 206 height 40
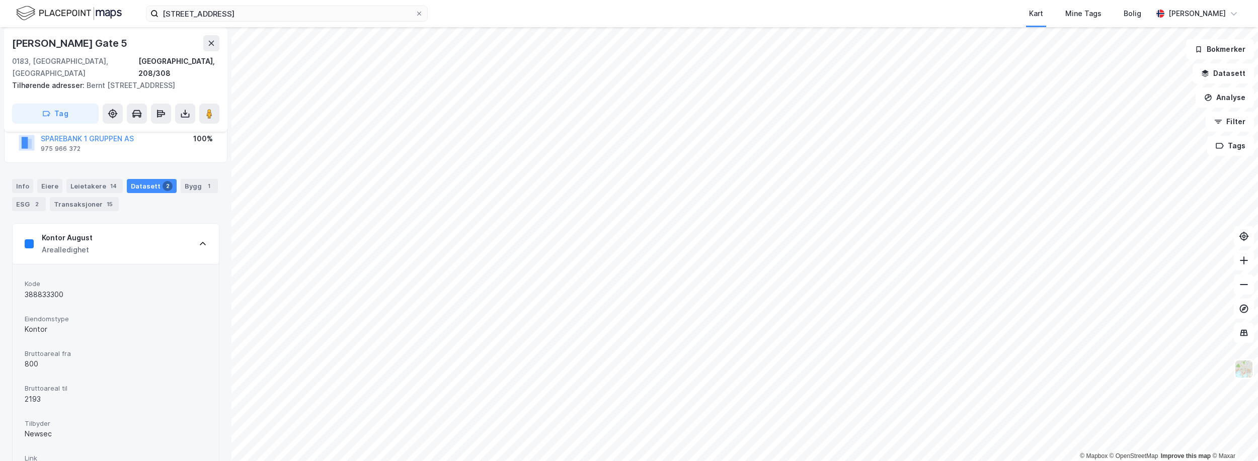
scroll to position [151, 0]
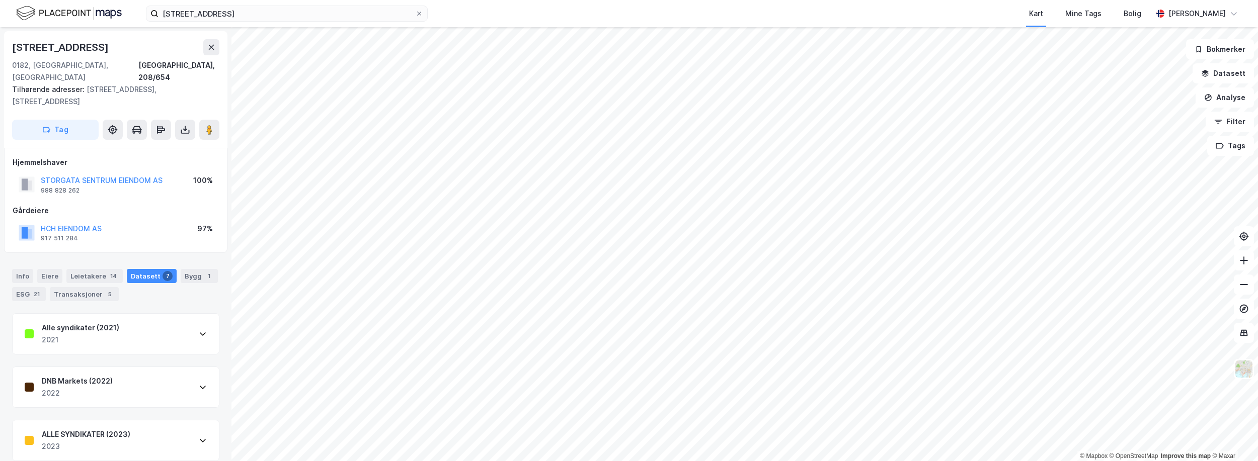
scroll to position [1, 0]
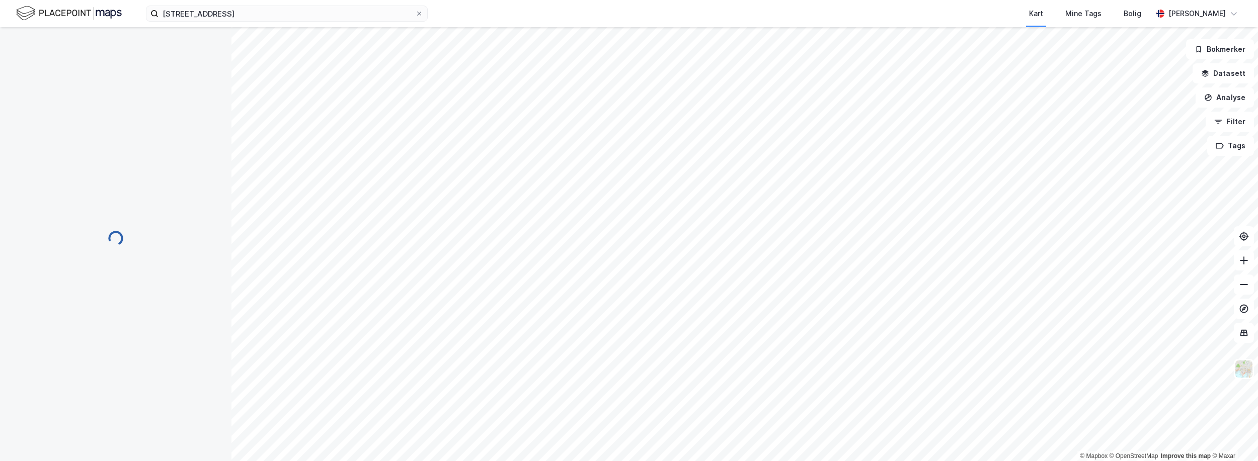
scroll to position [1, 0]
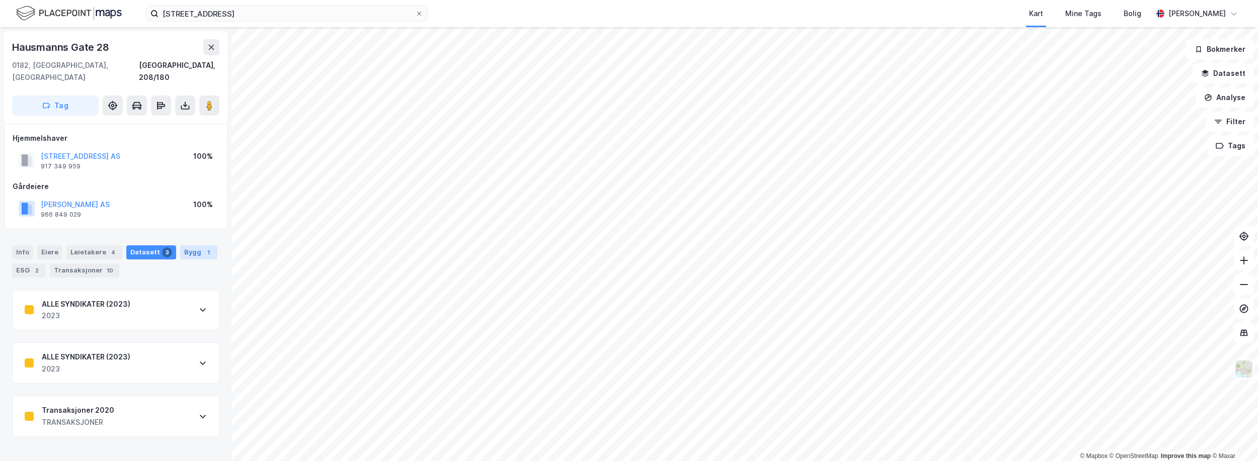
click at [203, 248] on div "1" at bounding box center [208, 253] width 10 height 10
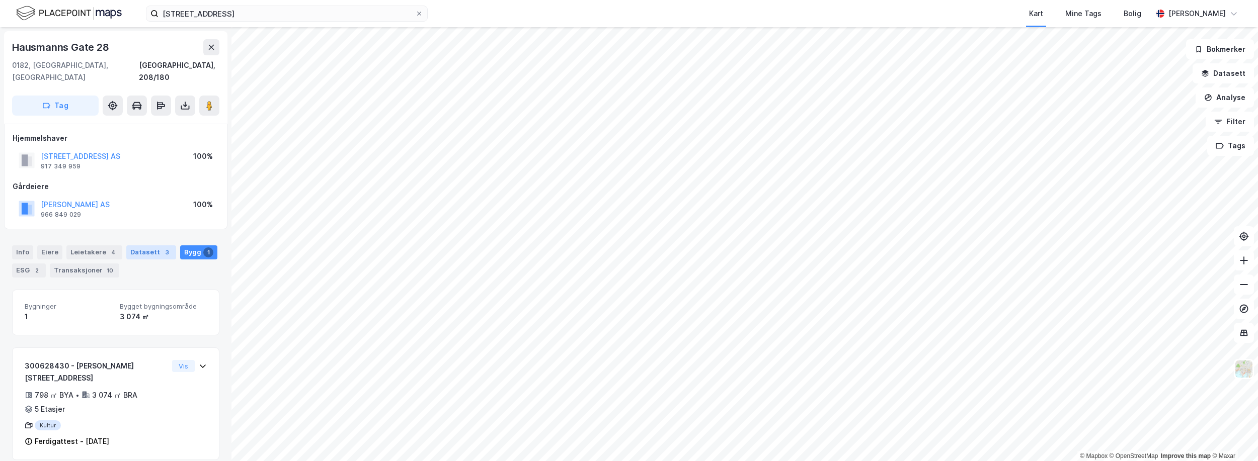
click at [142, 246] on div "Datasett 3" at bounding box center [151, 253] width 50 height 14
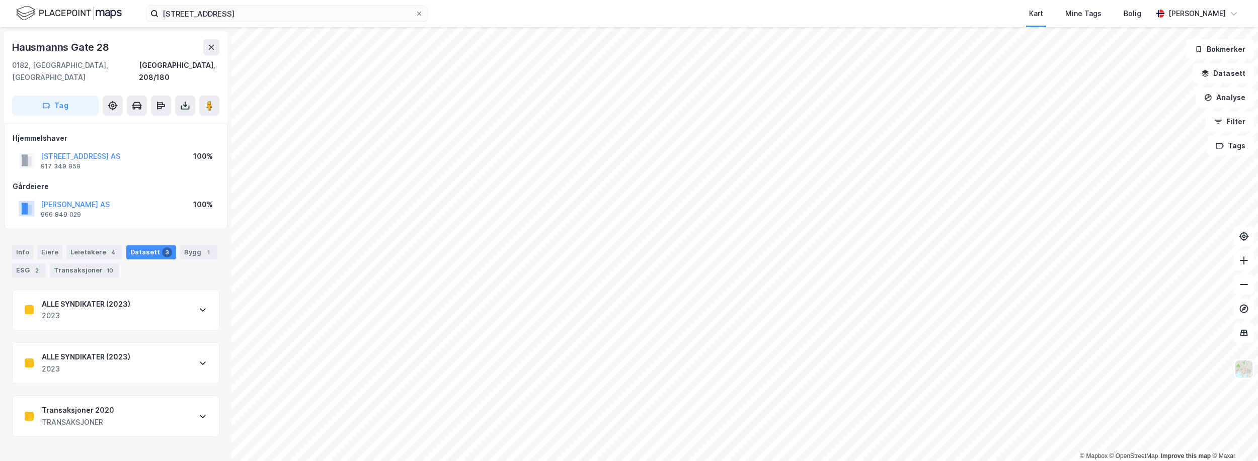
click at [86, 417] on div "TRANSAKSJONER" at bounding box center [78, 423] width 72 height 12
click at [211, 101] on image at bounding box center [209, 106] width 6 height 10
click at [793, 10] on div "Kart Mine Tags Bolig" at bounding box center [814, 13] width 676 height 27
click at [0, 0] on button "[STREET_ADDRESS] AS" at bounding box center [0, 0] width 0 height 0
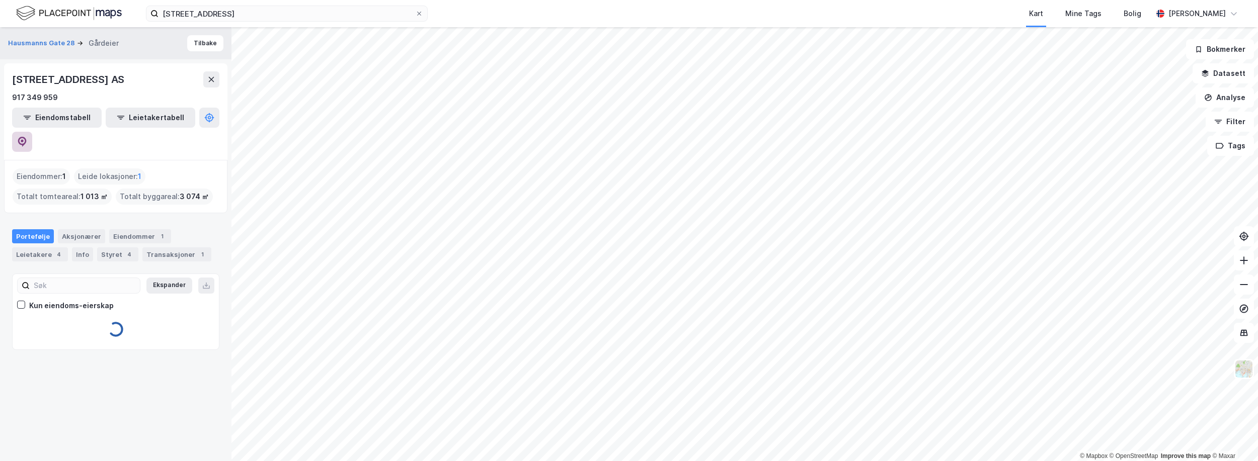
click at [27, 137] on icon at bounding box center [22, 142] width 10 height 10
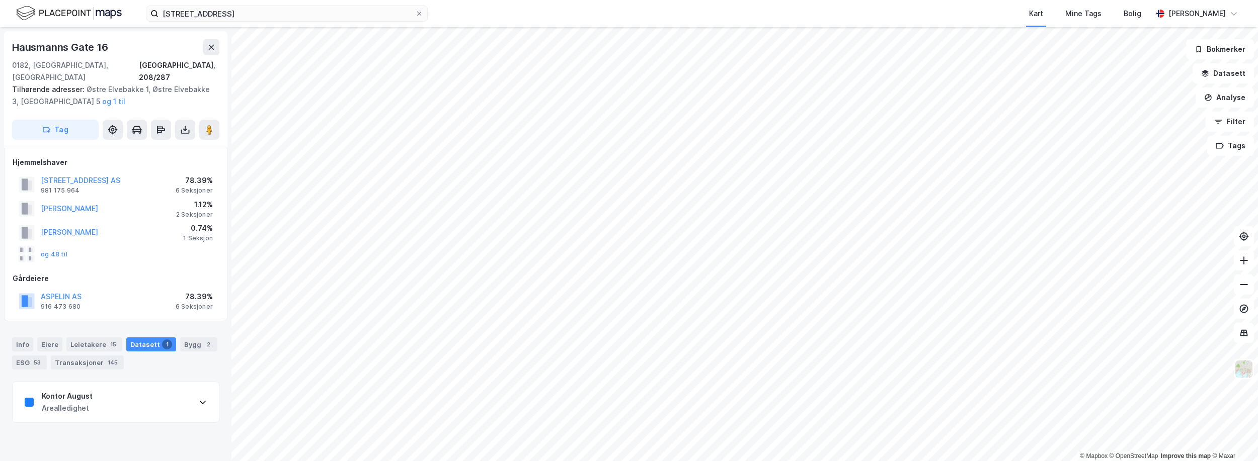
click at [137, 389] on div "Kontor August Arealledighet" at bounding box center [116, 402] width 206 height 40
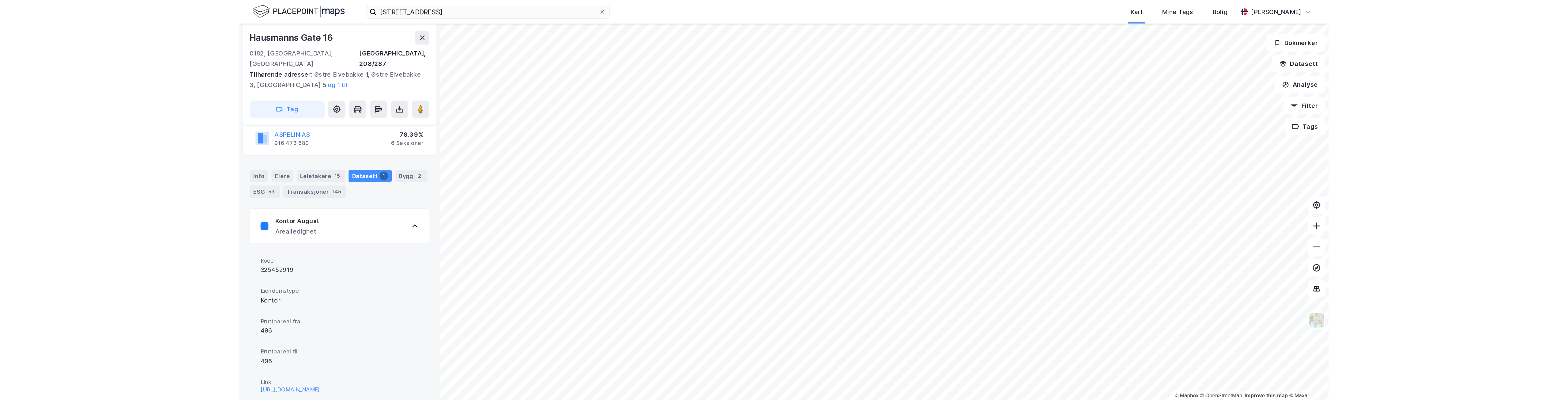
scroll to position [96, 0]
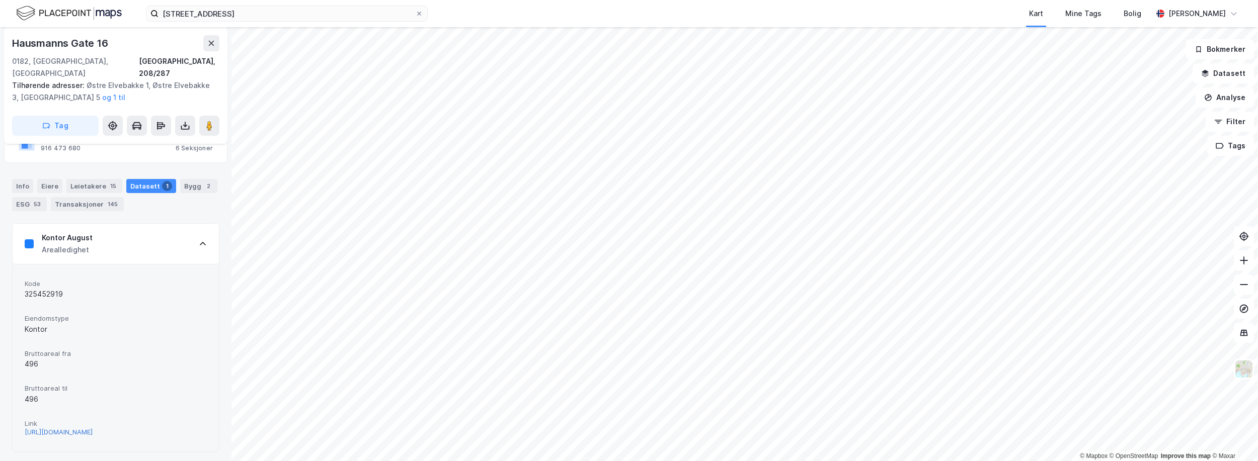
click at [93, 428] on div "[URL][DOMAIN_NAME]" at bounding box center [59, 432] width 68 height 9
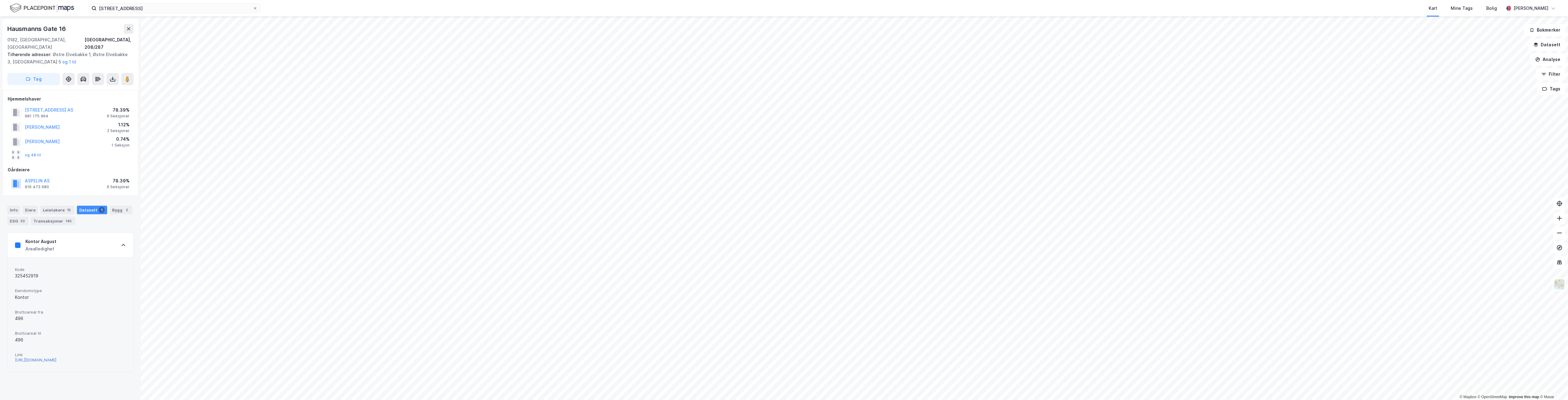
scroll to position [0, 0]
click at [142, 10] on input "[STREET_ADDRESS]" at bounding box center [174, 8] width 156 height 9
click at [142, 9] on input "[STREET_ADDRESS]" at bounding box center [174, 8] width 156 height 9
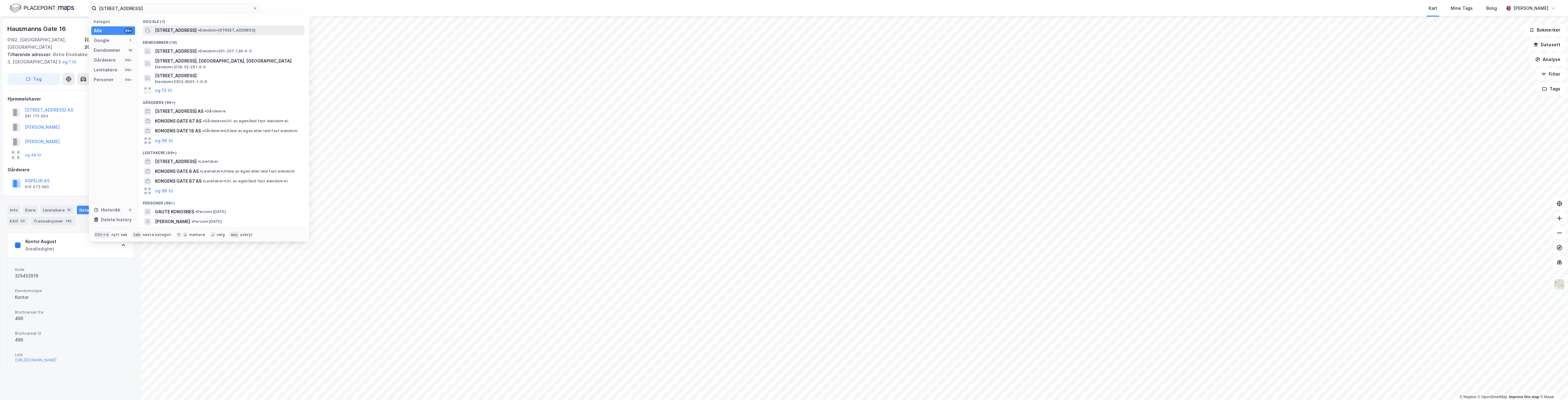
click at [213, 29] on span "• Eiendom • [STREET_ADDRESS]" at bounding box center [226, 30] width 58 height 5
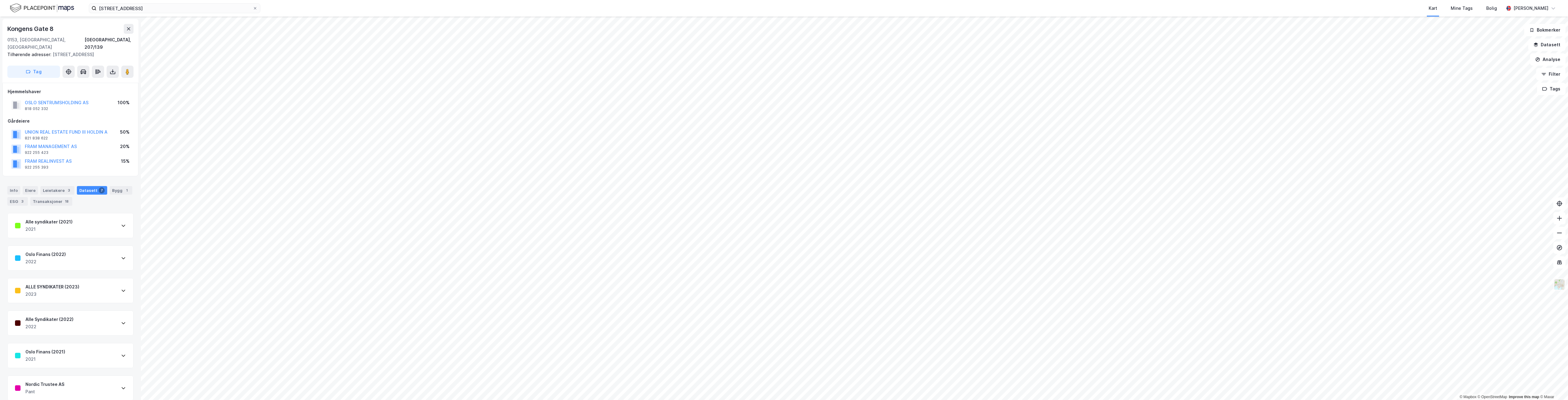
click at [765, 281] on img at bounding box center [1559, 284] width 12 height 12
click at [765, 150] on div "Flyfoto" at bounding box center [1500, 149] width 15 height 7
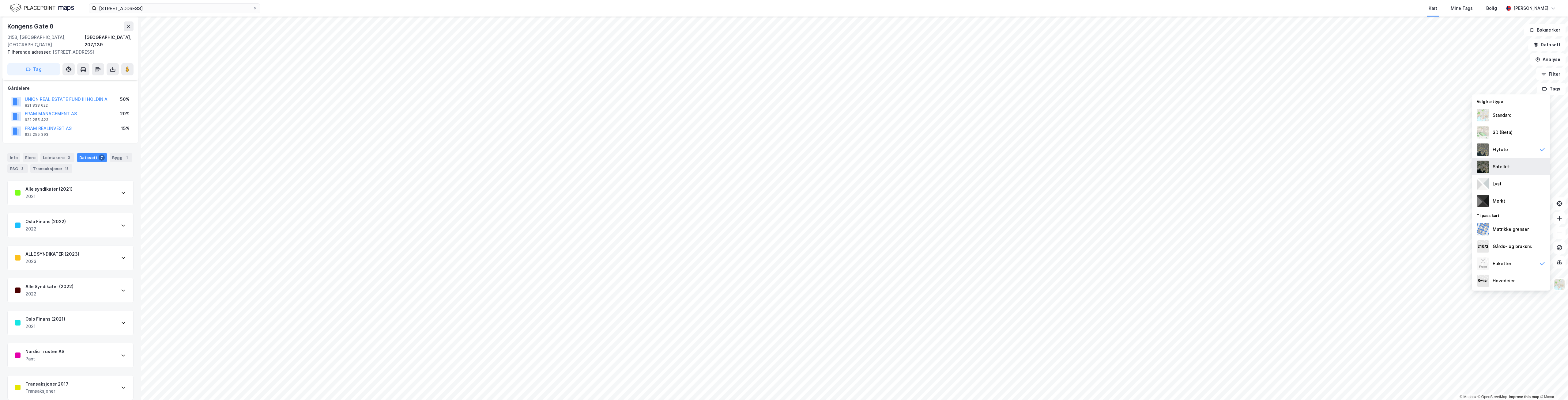
click at [765, 166] on div "Satellitt" at bounding box center [1501, 167] width 17 height 7
click at [111, 153] on div "Bygg 1" at bounding box center [121, 158] width 23 height 9
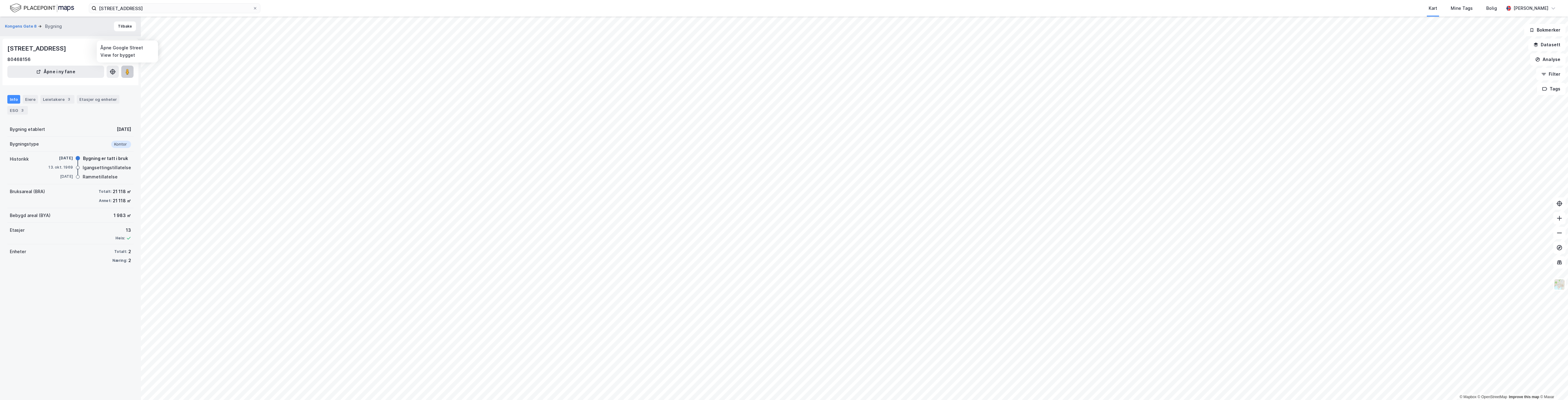
click at [124, 73] on button at bounding box center [127, 72] width 12 height 12
click at [127, 72] on image at bounding box center [127, 72] width 4 height 6
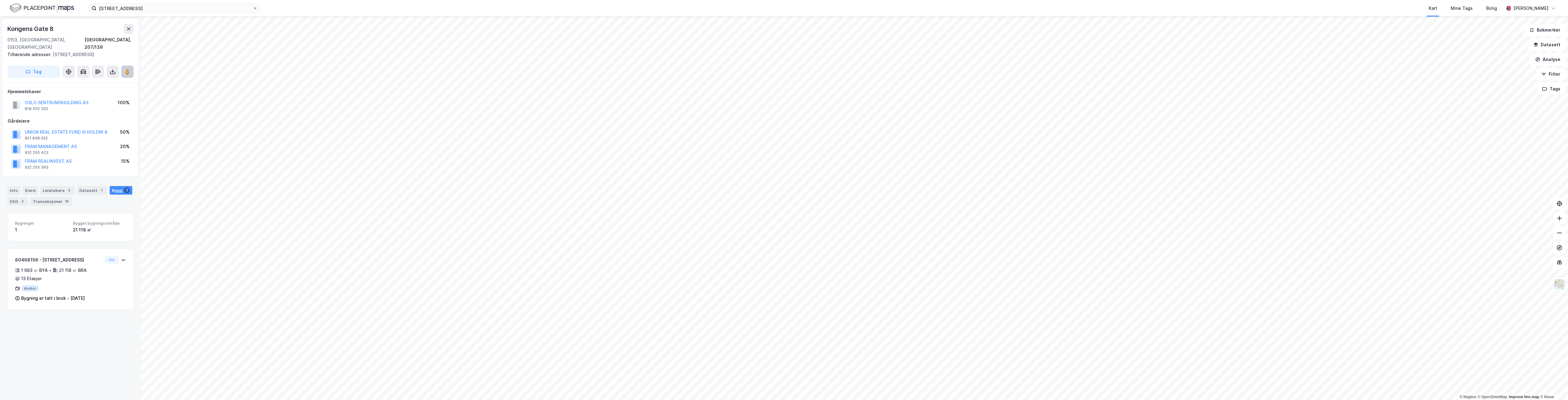
click at [131, 66] on button at bounding box center [127, 72] width 12 height 12
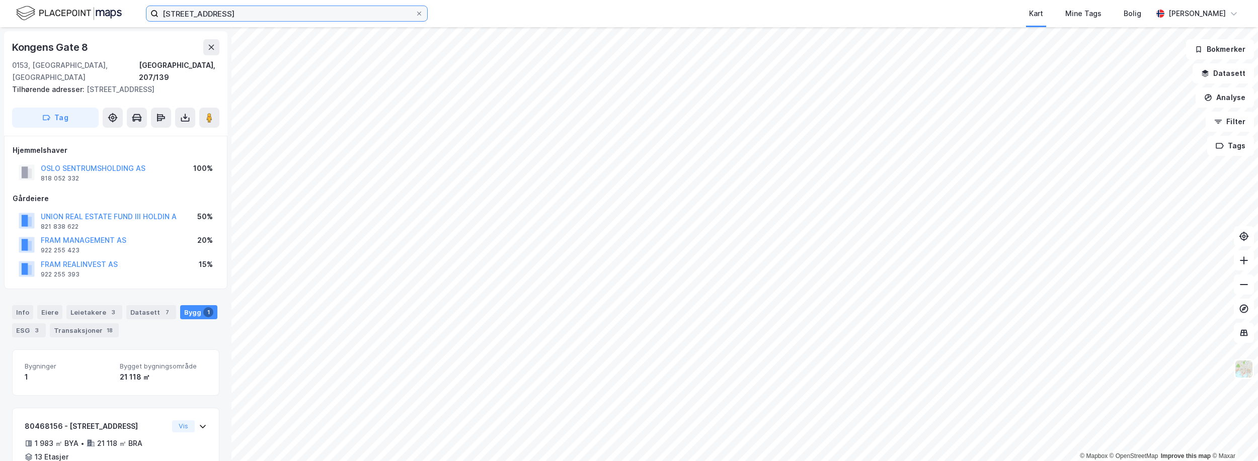
click at [278, 14] on input "[STREET_ADDRESS]" at bounding box center [286, 13] width 257 height 15
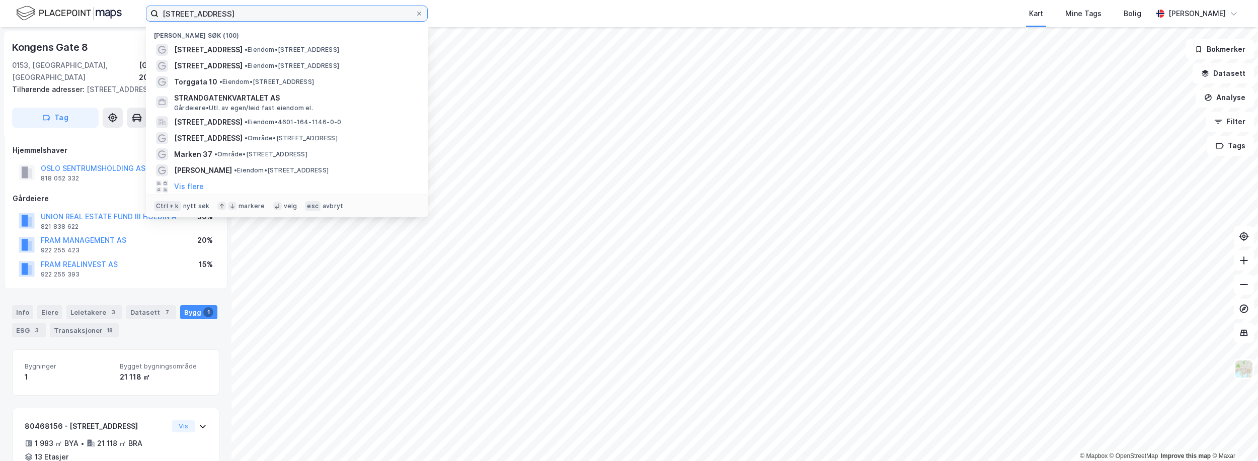
click at [278, 14] on input "[STREET_ADDRESS]" at bounding box center [286, 13] width 257 height 15
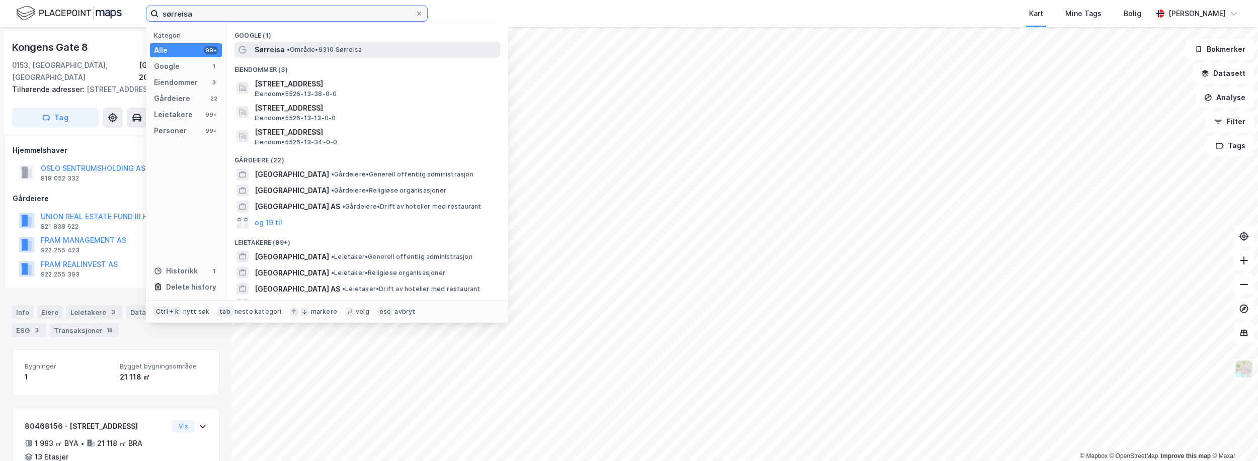
type input "sørreisa"
click at [298, 52] on span "• Område • 9310 Sørreisa" at bounding box center [324, 50] width 75 height 8
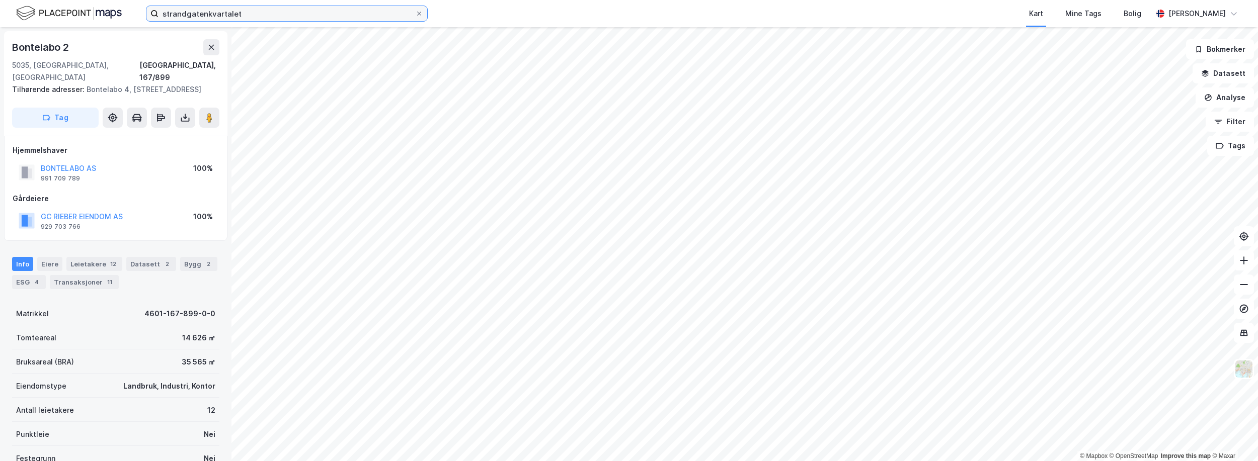
click at [276, 20] on input "strandgatenkvartalet" at bounding box center [286, 13] width 257 height 15
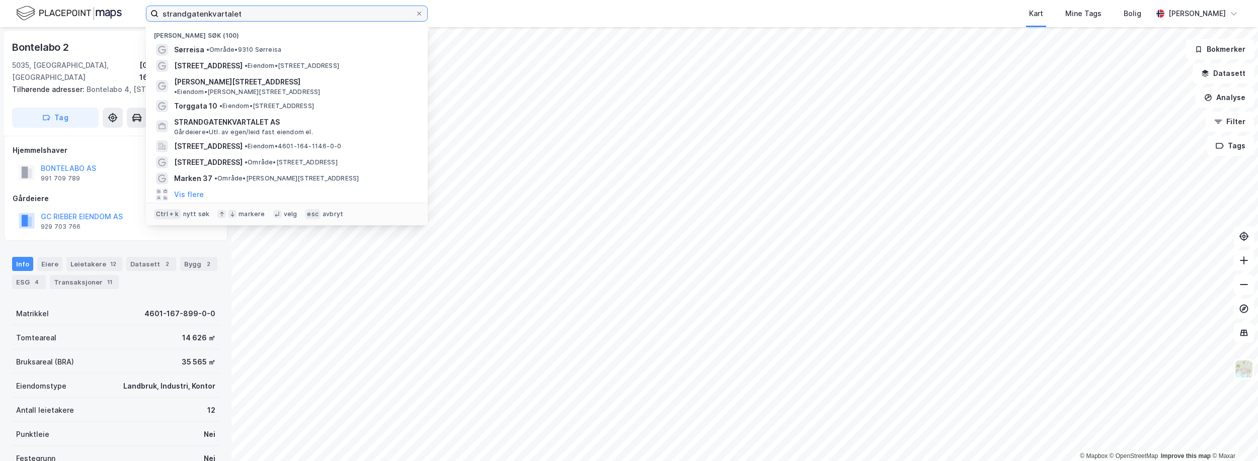
click at [276, 20] on input "strandgatenkvartalet" at bounding box center [286, 13] width 257 height 15
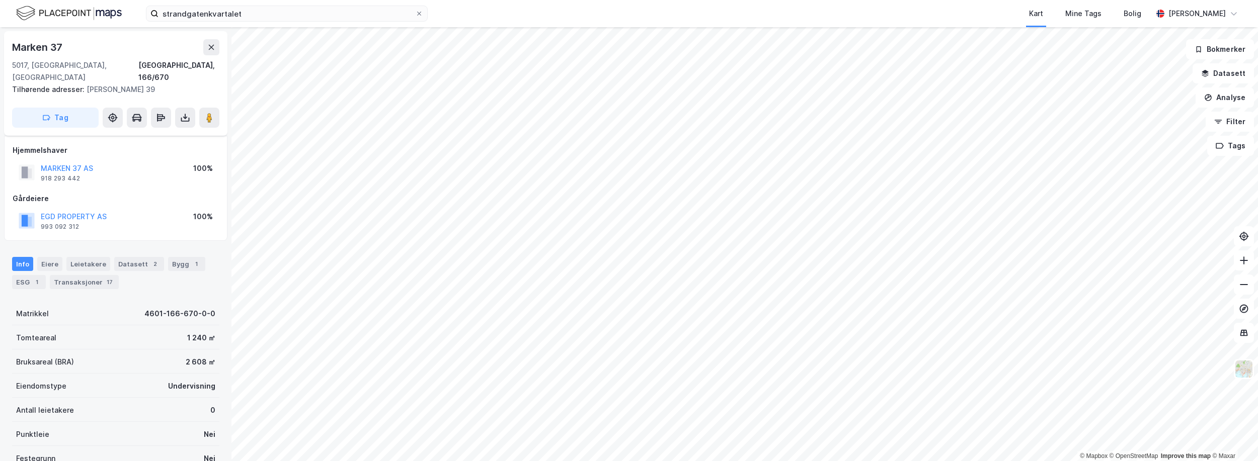
scroll to position [10, 0]
